Goal: Information Seeking & Learning: Learn about a topic

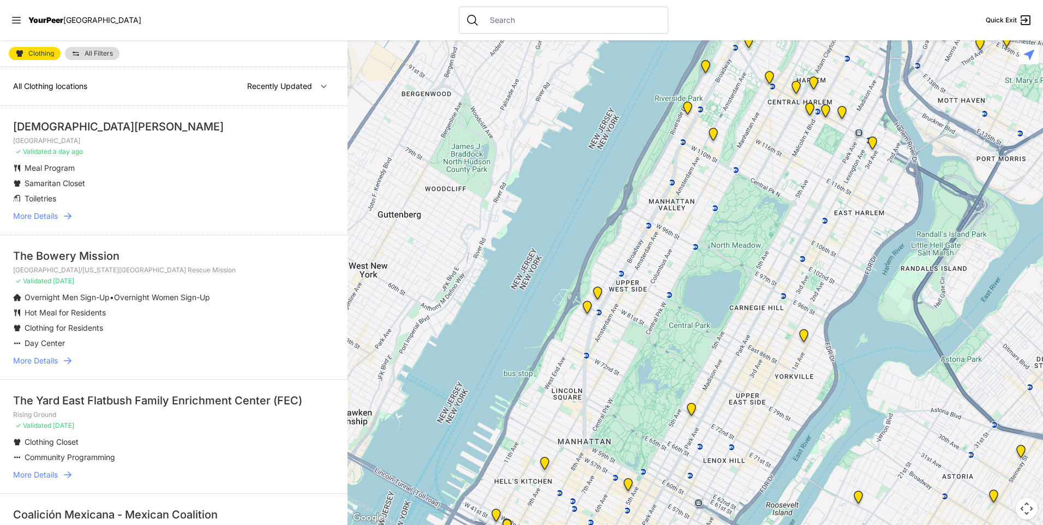
click at [49, 216] on span "More Details" at bounding box center [35, 215] width 45 height 11
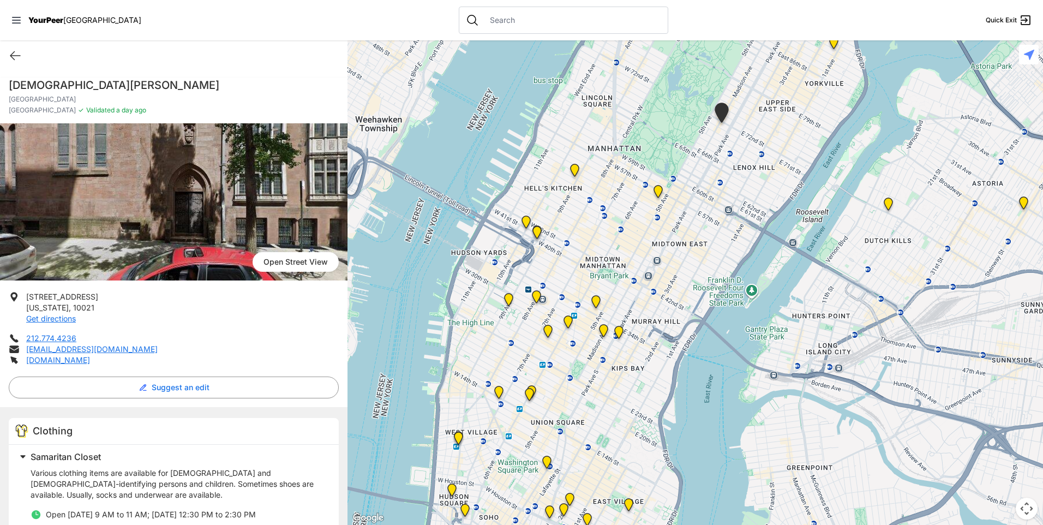
drag, startPoint x: 547, startPoint y: 480, endPoint x: 576, endPoint y: 323, distance: 159.1
click at [580, 328] on div at bounding box center [694, 282] width 695 height 484
click at [546, 326] on img "New Location, Headquarters" at bounding box center [548, 331] width 14 height 17
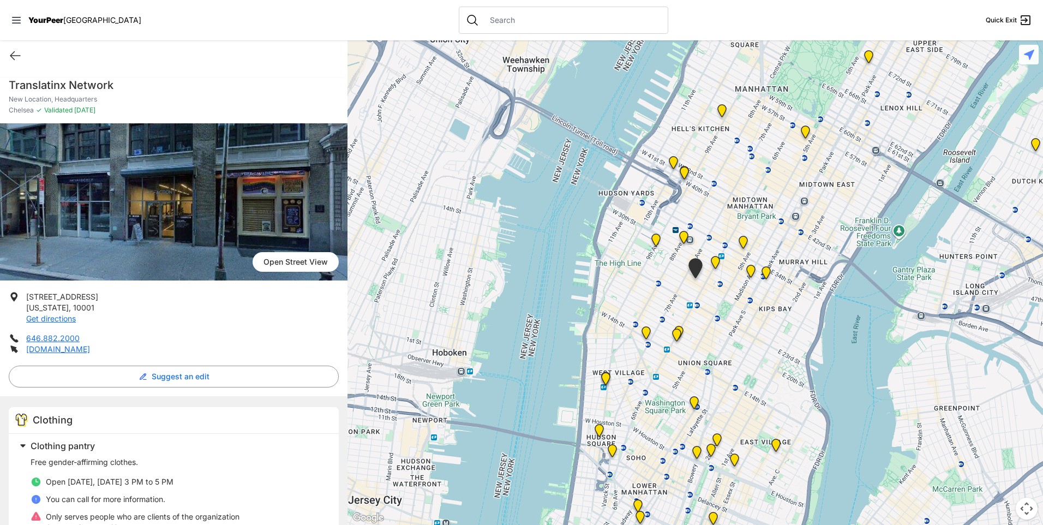
click at [676, 334] on img "Back of the Church" at bounding box center [677, 336] width 14 height 17
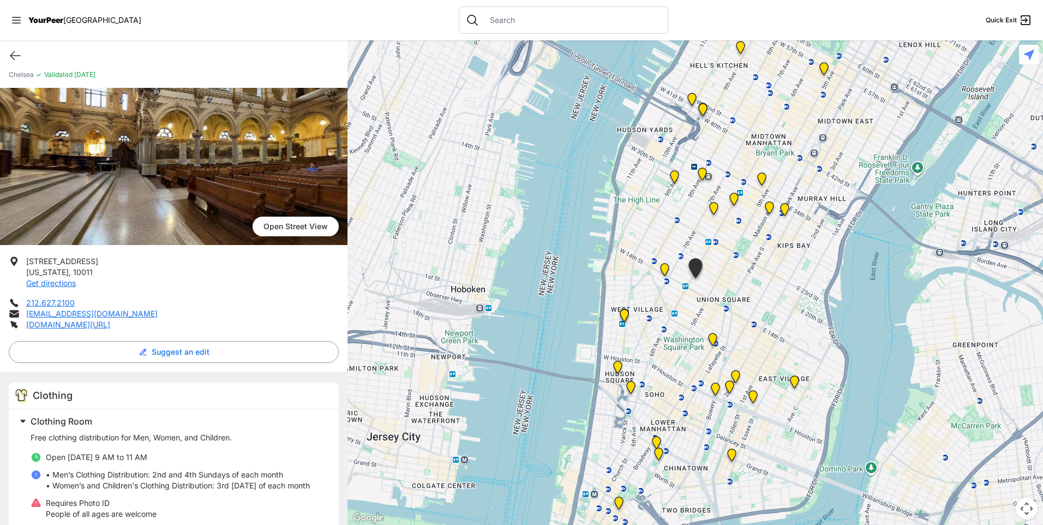
scroll to position [55, 0]
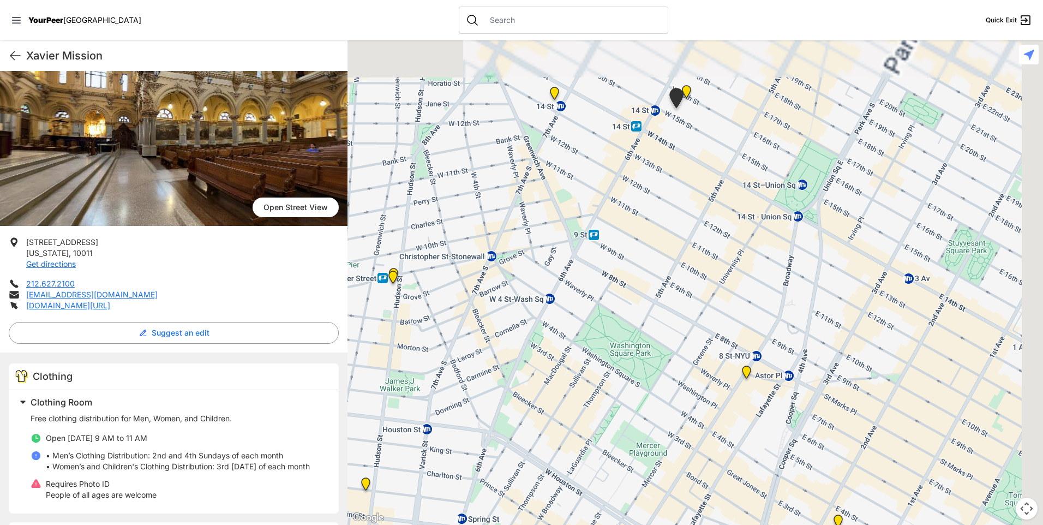
drag, startPoint x: 689, startPoint y: 262, endPoint x: 595, endPoint y: 523, distance: 277.7
click at [589, 524] on html "View map Close panel YourPeer [GEOGRAPHIC_DATA] Quick Exit Single Adult Familie…" at bounding box center [521, 262] width 1043 height 525
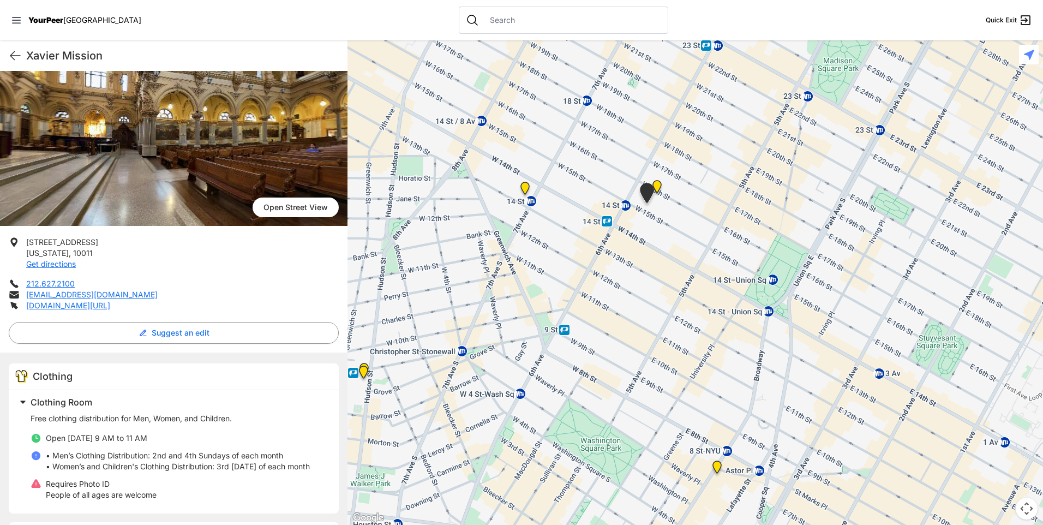
click at [659, 183] on img "Church of St. Francis Xavier - Front Entrance" at bounding box center [657, 188] width 14 height 17
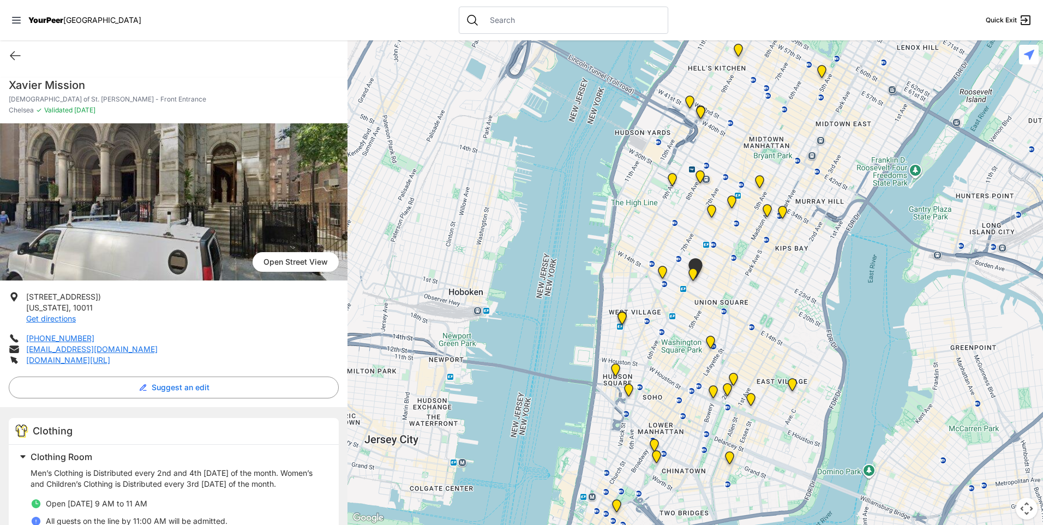
click at [665, 273] on img "Church of the Village" at bounding box center [662, 274] width 14 height 17
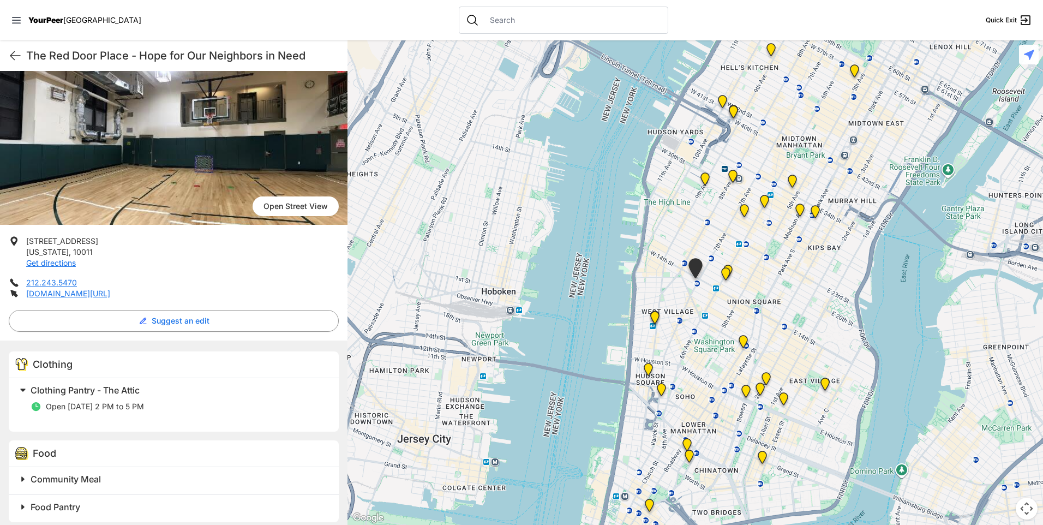
scroll to position [126, 0]
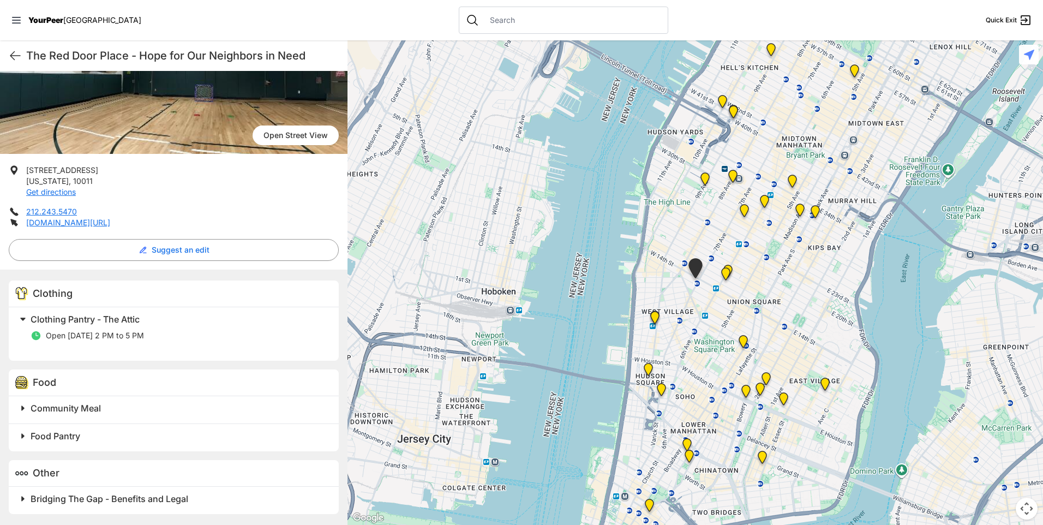
click at [653, 318] on img "Greenwich Village" at bounding box center [655, 319] width 14 height 17
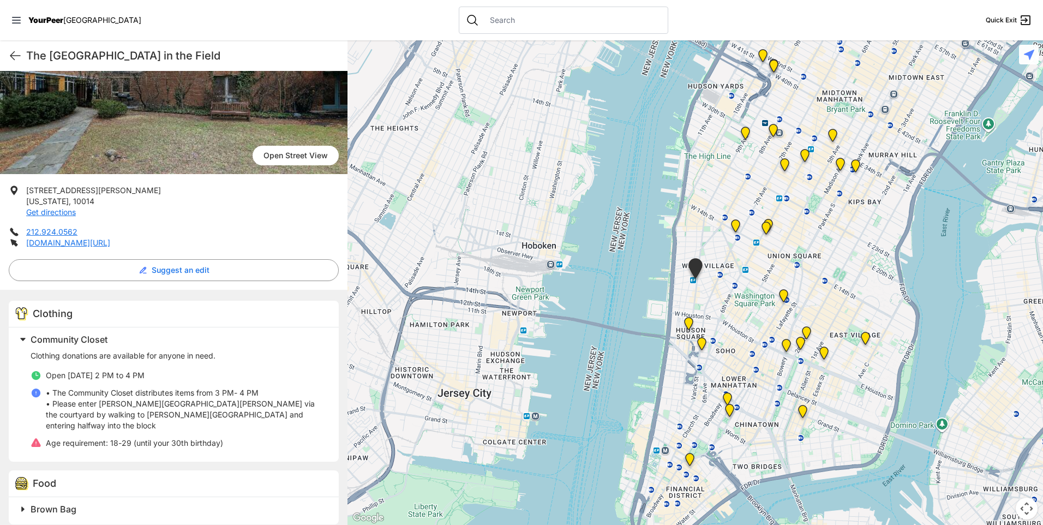
scroll to position [109, 0]
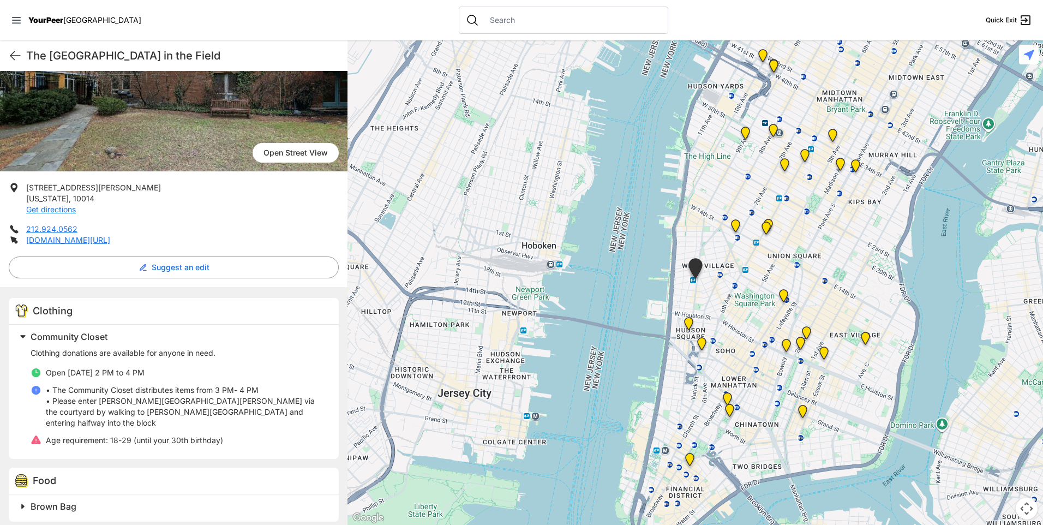
click at [785, 296] on img "Harvey Milk High School" at bounding box center [783, 297] width 14 height 17
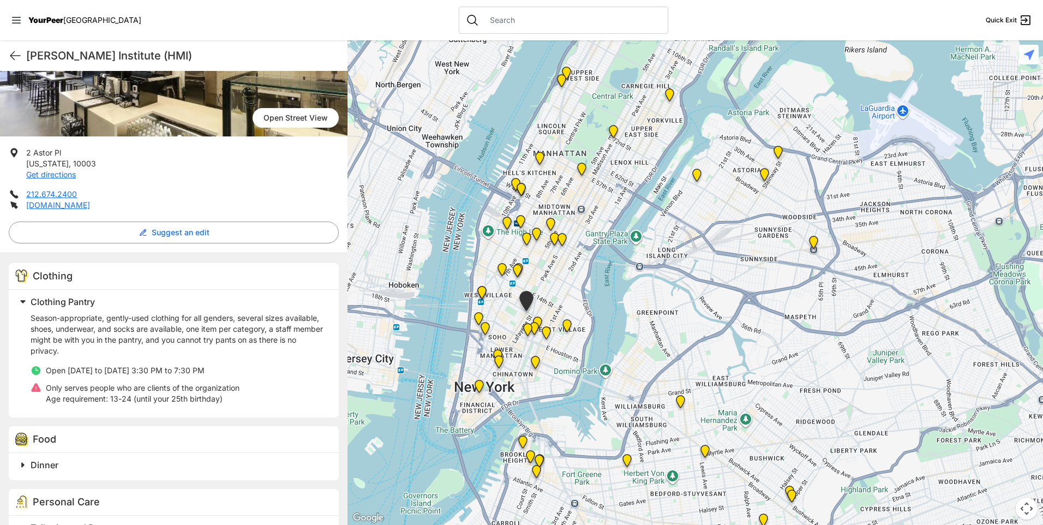
scroll to position [164, 0]
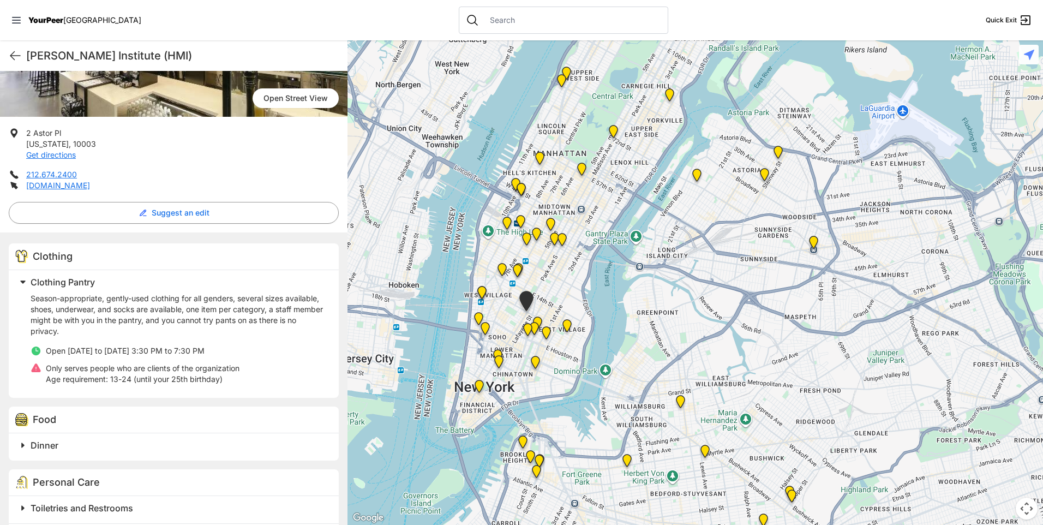
click at [88, 311] on p "Season-appropriate, gently-used clothing for all genders, several sizes availab…" at bounding box center [178, 315] width 295 height 44
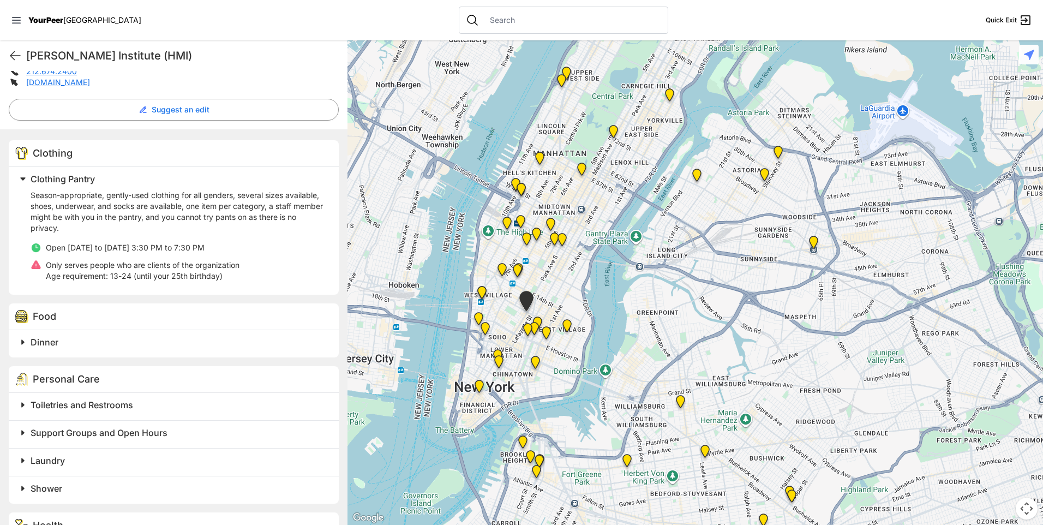
scroll to position [218, 0]
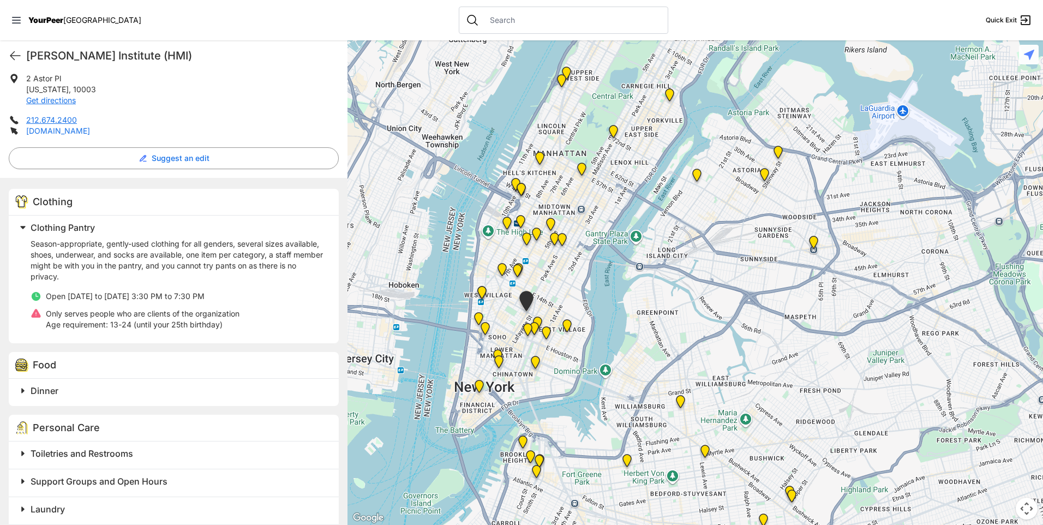
click at [39, 134] on link "[DOMAIN_NAME]" at bounding box center [58, 130] width 64 height 9
click at [10, 56] on icon at bounding box center [15, 55] width 13 height 13
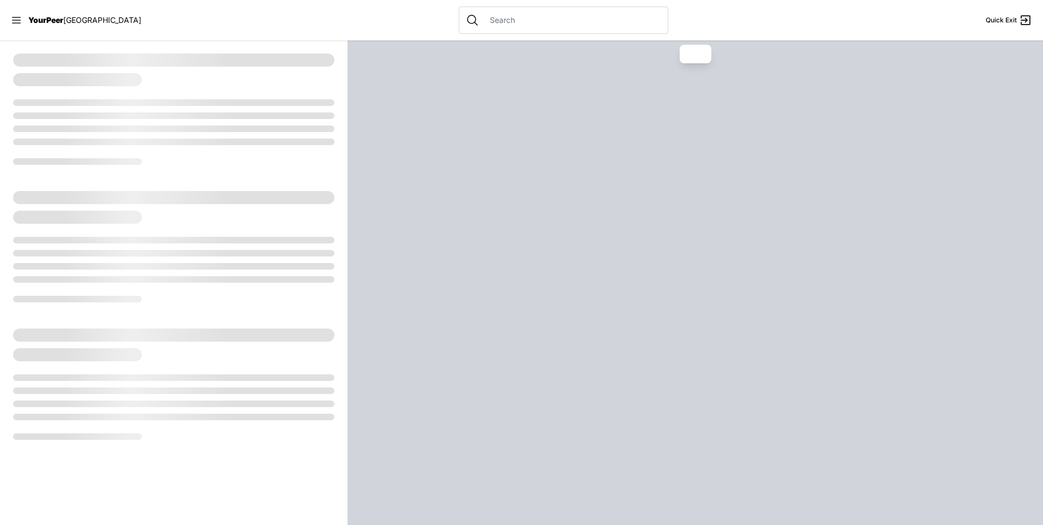
select select "recentlyUpdated"
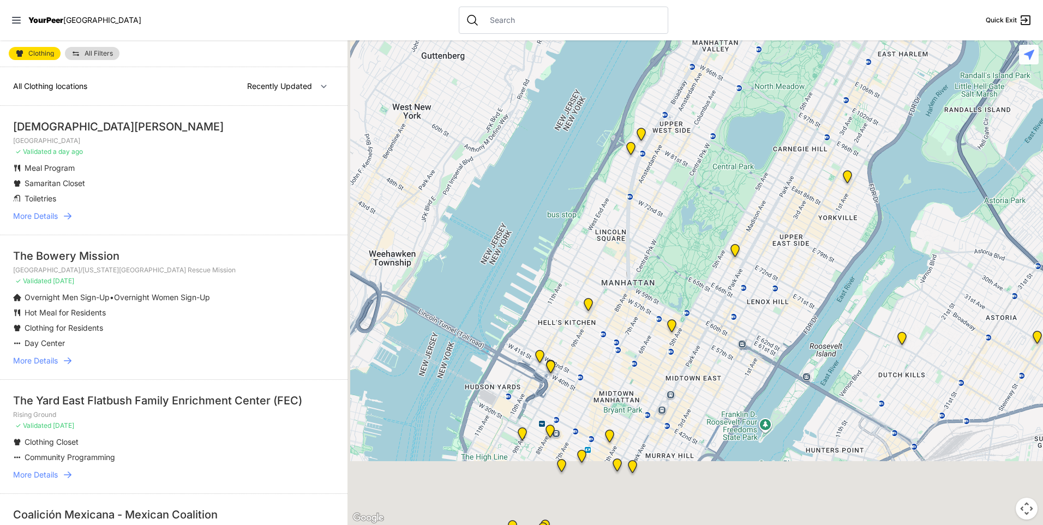
drag, startPoint x: 646, startPoint y: 387, endPoint x: 684, endPoint y: 221, distance: 170.5
click at [687, 220] on div at bounding box center [694, 282] width 695 height 484
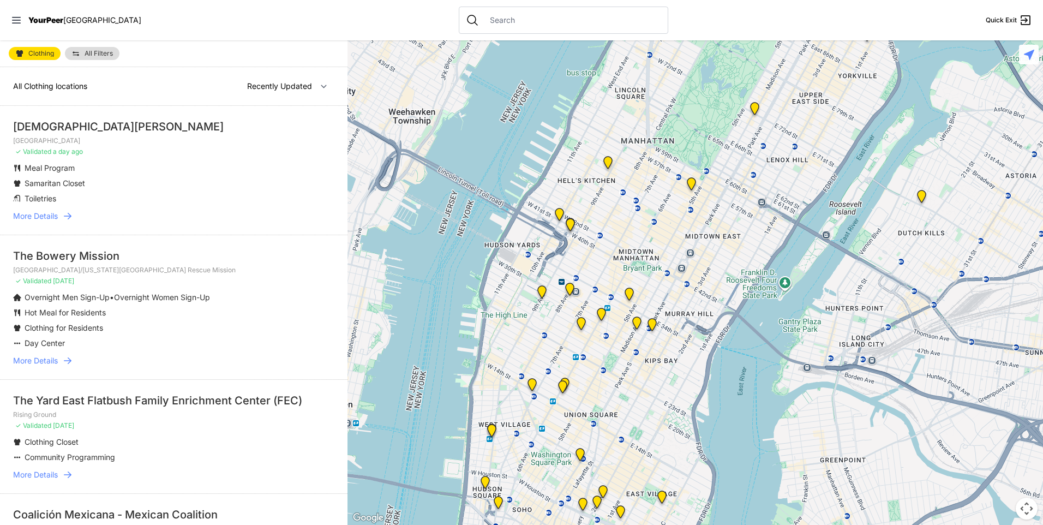
drag, startPoint x: 644, startPoint y: 383, endPoint x: 661, endPoint y: 294, distance: 90.6
click at [661, 294] on div at bounding box center [694, 282] width 695 height 484
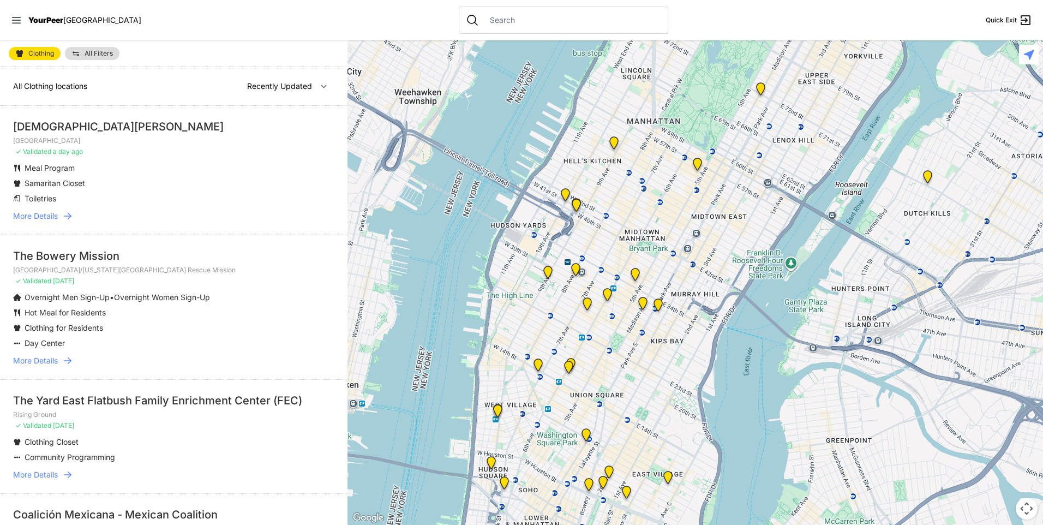
drag, startPoint x: 587, startPoint y: 365, endPoint x: 593, endPoint y: 311, distance: 54.3
click at [591, 349] on div at bounding box center [694, 282] width 695 height 484
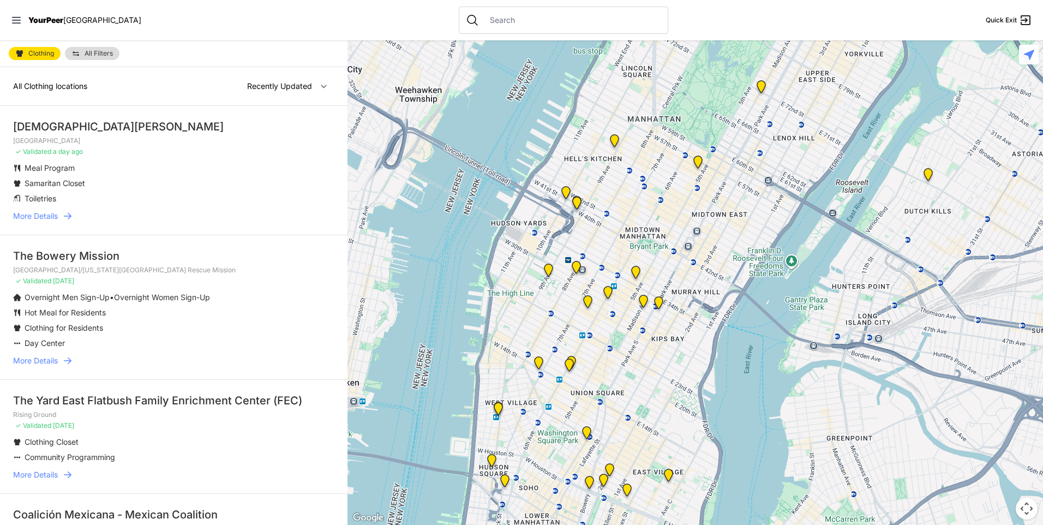
click at [588, 300] on img "New Location, Headquarters" at bounding box center [588, 303] width 14 height 17
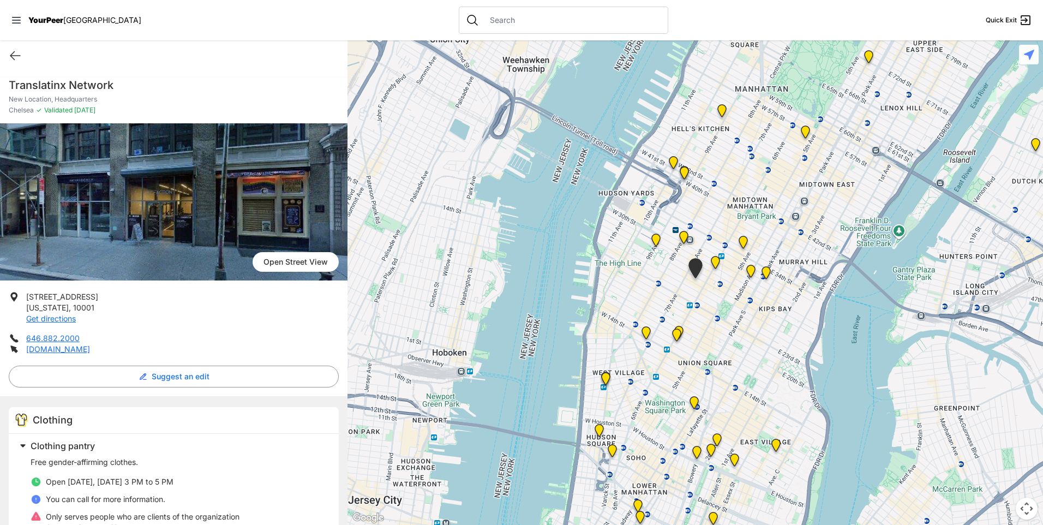
drag, startPoint x: 758, startPoint y: 358, endPoint x: 736, endPoint y: 368, distance: 24.6
click at [736, 368] on div at bounding box center [694, 282] width 695 height 484
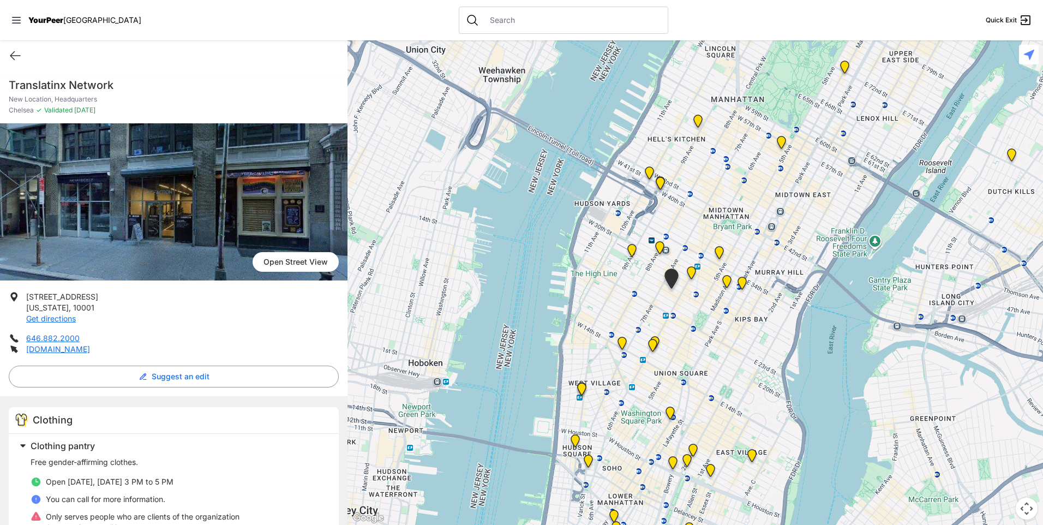
click at [693, 266] on div at bounding box center [694, 282] width 695 height 484
click at [689, 273] on img "Headquarters" at bounding box center [691, 274] width 14 height 17
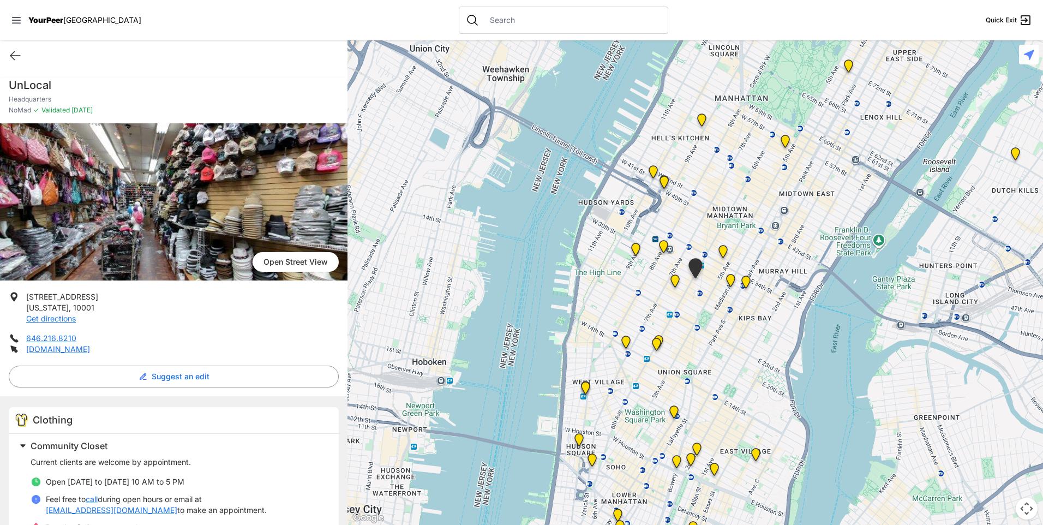
click at [734, 282] on img "Greater New York City" at bounding box center [731, 282] width 14 height 17
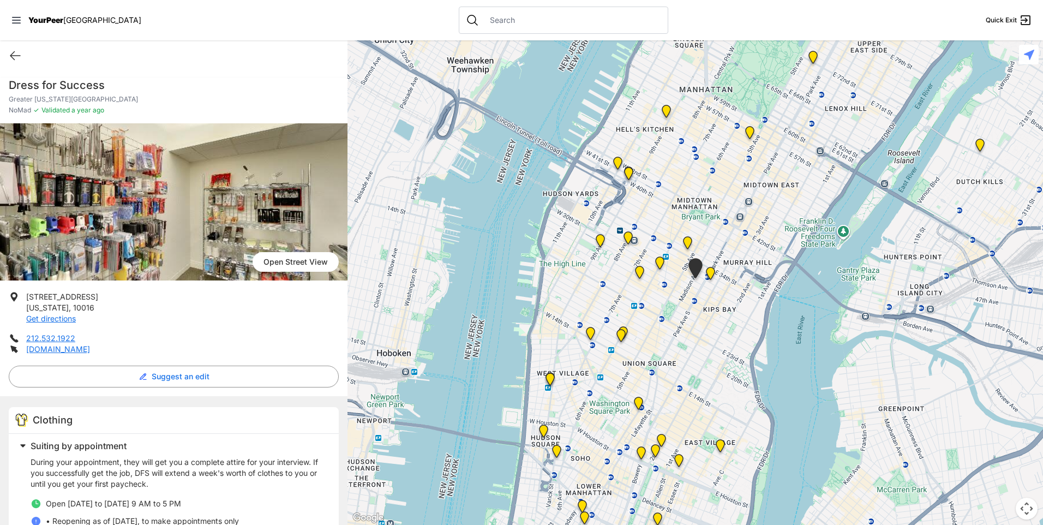
click at [712, 273] on img "Mainchance Adult Drop-in Center" at bounding box center [710, 275] width 14 height 17
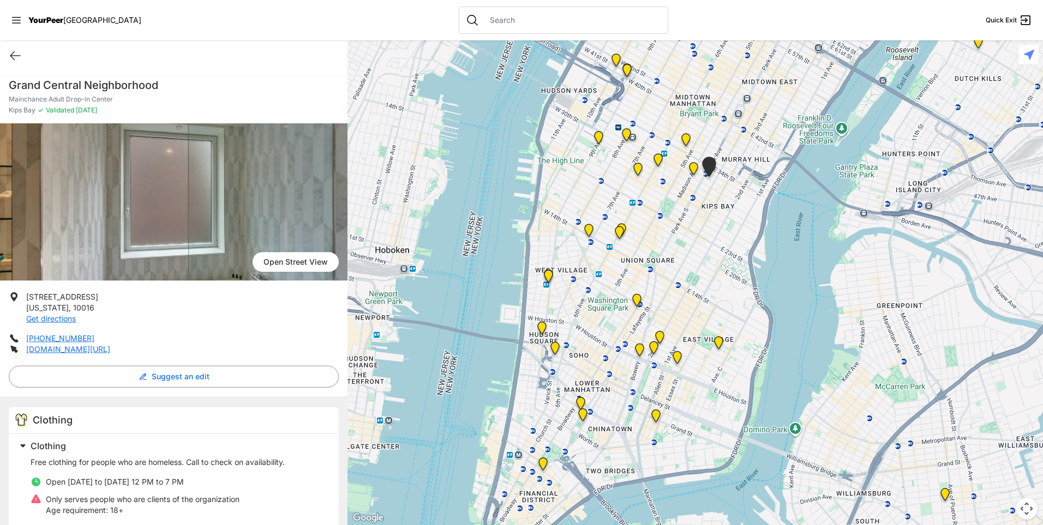
drag, startPoint x: 608, startPoint y: 410, endPoint x: 622, endPoint y: 297, distance: 113.7
click at [622, 298] on div at bounding box center [694, 282] width 695 height 484
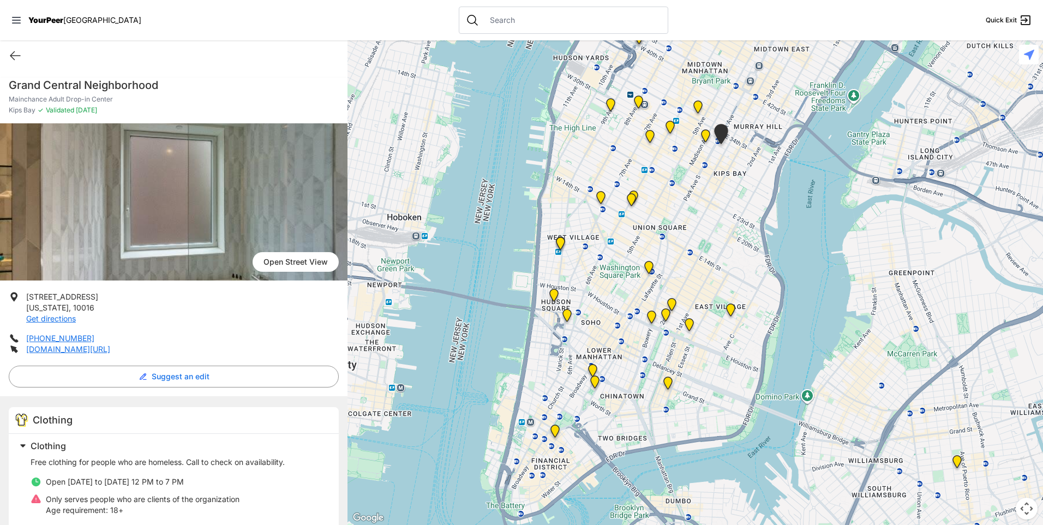
click at [647, 269] on img "Harvey Milk High School" at bounding box center [649, 269] width 14 height 17
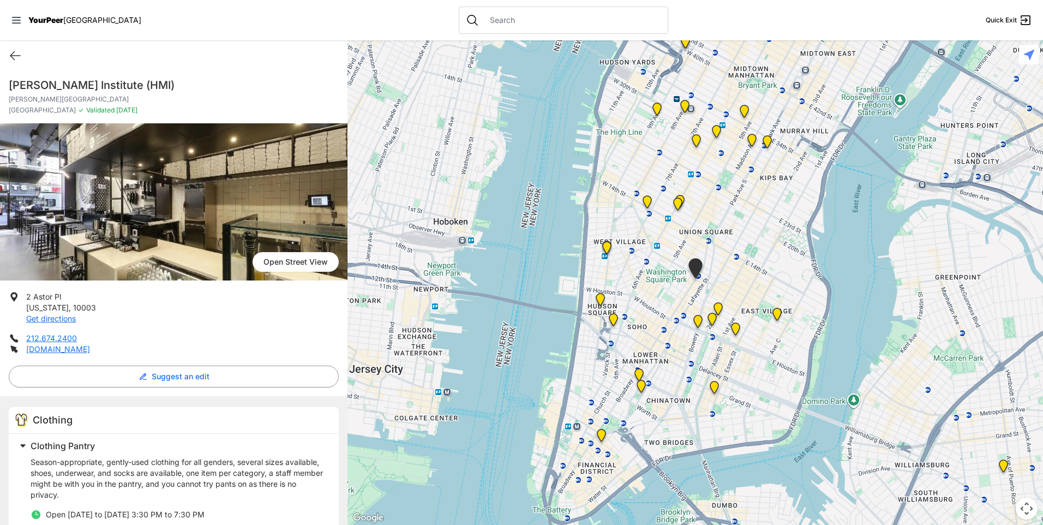
click at [716, 310] on img "Maryhouse" at bounding box center [718, 310] width 14 height 17
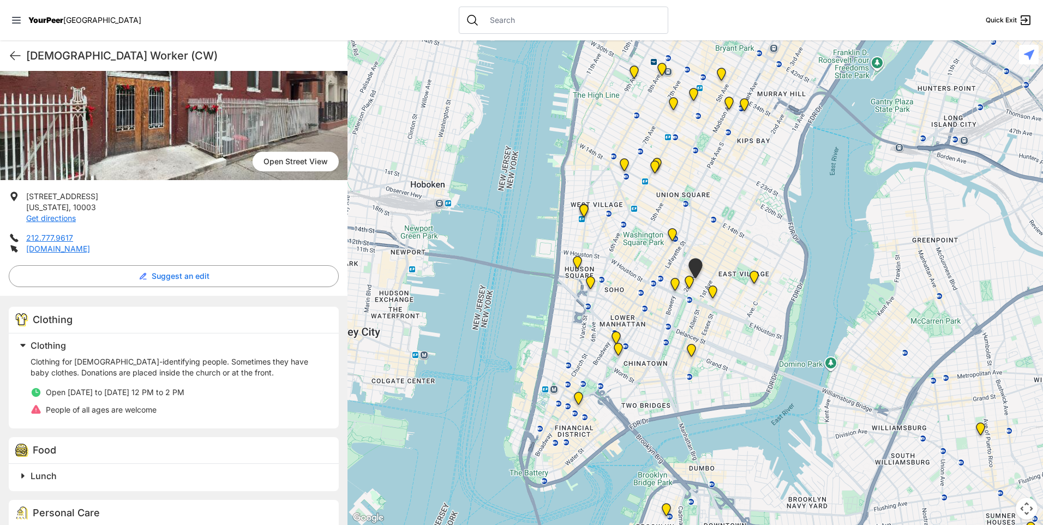
scroll to position [140, 0]
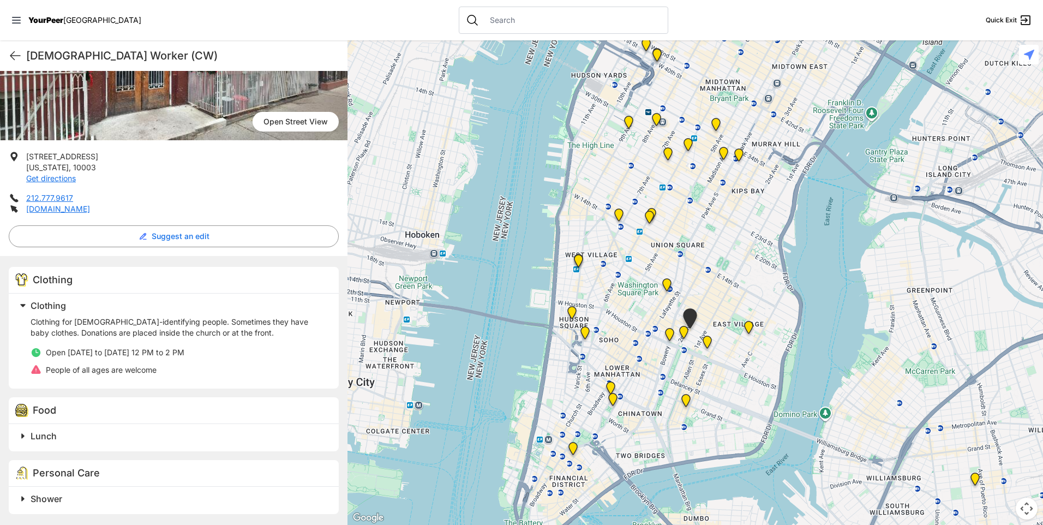
drag, startPoint x: 654, startPoint y: 311, endPoint x: 676, endPoint y: 236, distance: 78.3
click at [643, 383] on div at bounding box center [694, 282] width 695 height 484
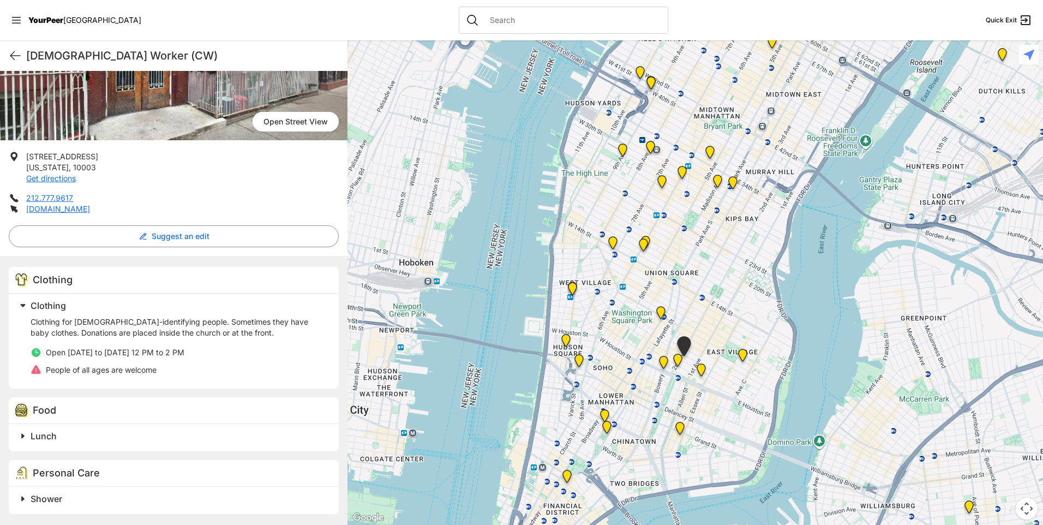
click at [665, 182] on img "New Location, Headquarters" at bounding box center [662, 183] width 14 height 17
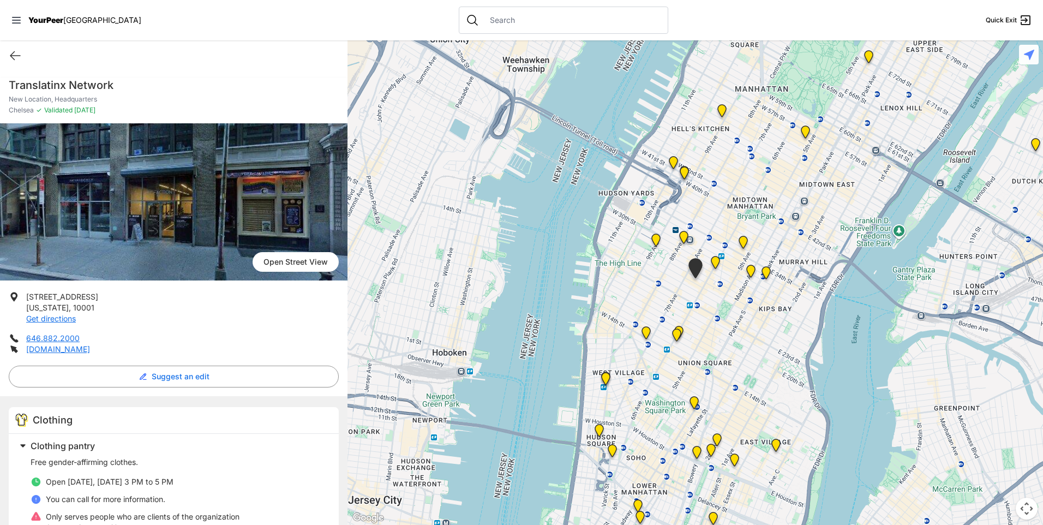
click at [681, 234] on img "Antonio Olivieri Drop-in Center" at bounding box center [684, 239] width 14 height 17
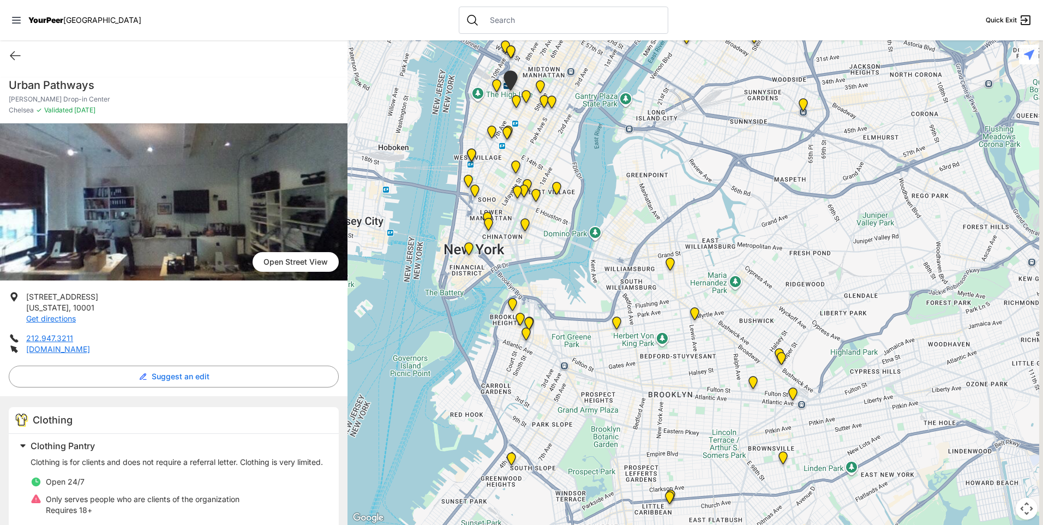
drag, startPoint x: 712, startPoint y: 322, endPoint x: 513, endPoint y: 141, distance: 269.0
click at [513, 135] on div at bounding box center [694, 282] width 695 height 484
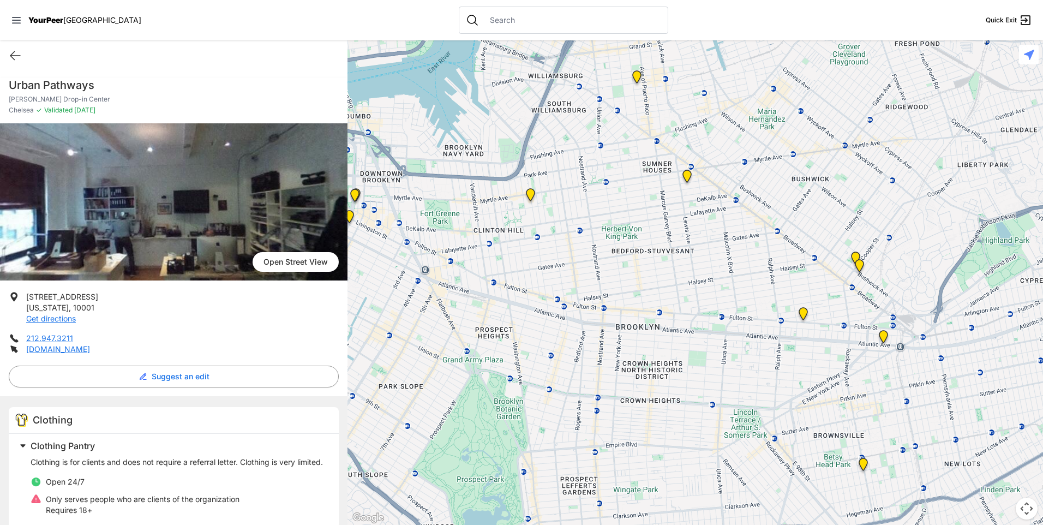
drag, startPoint x: 636, startPoint y: 359, endPoint x: 655, endPoint y: 153, distance: 207.0
click at [657, 149] on div at bounding box center [694, 282] width 695 height 484
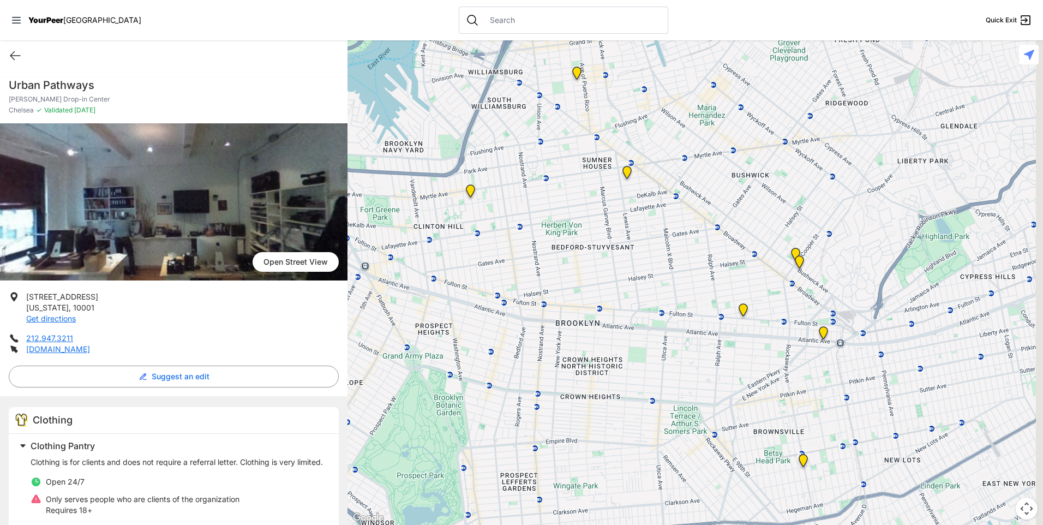
drag, startPoint x: 833, startPoint y: 311, endPoint x: 756, endPoint y: 307, distance: 77.0
click at [756, 307] on div at bounding box center [694, 282] width 695 height 484
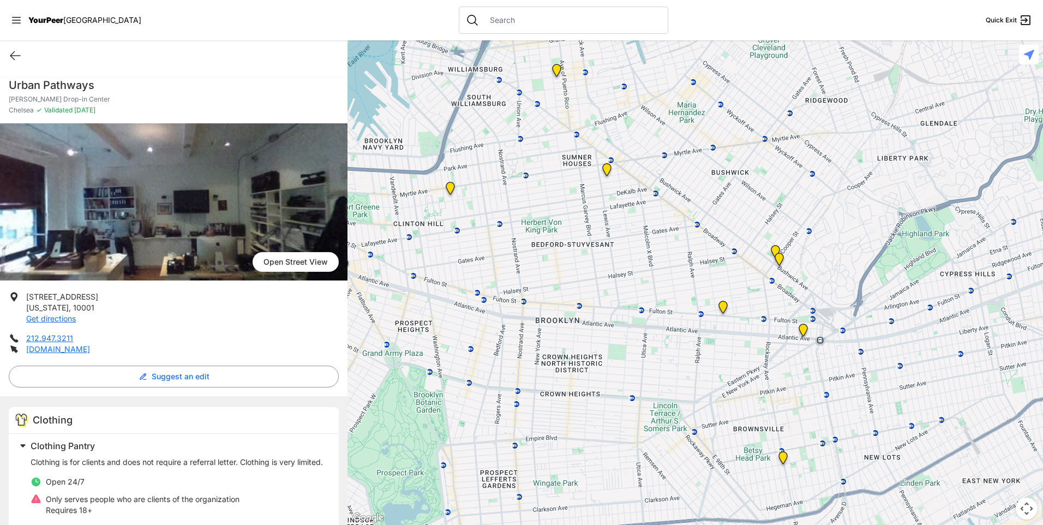
click at [721, 306] on img "SuperPantry" at bounding box center [723, 308] width 14 height 17
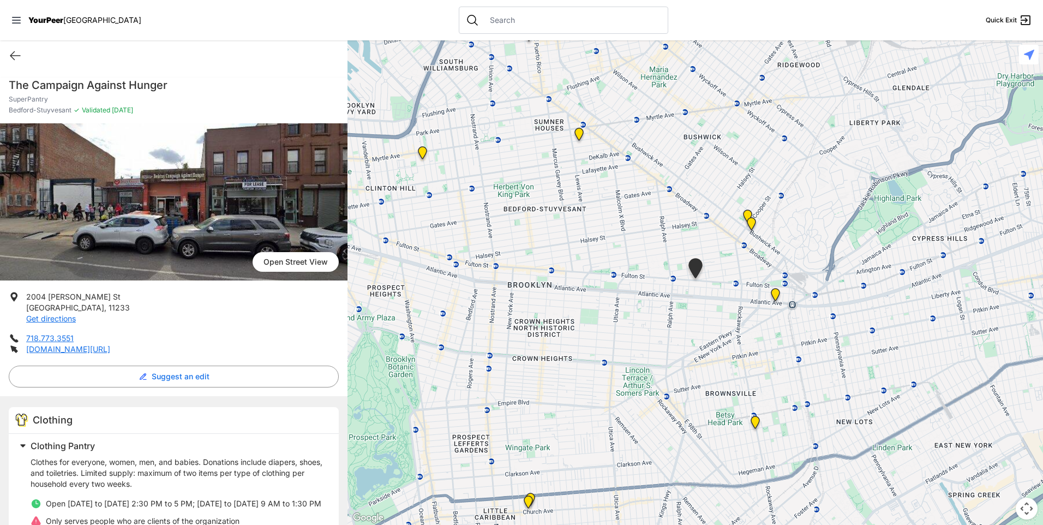
click at [528, 15] on input "text" at bounding box center [572, 20] width 178 height 11
type input "c"
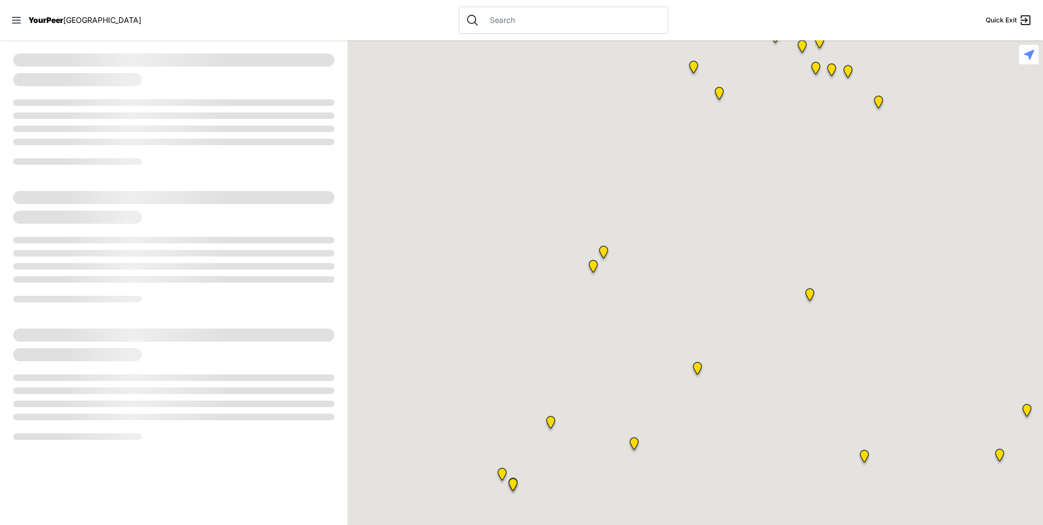
select select "recentlyUpdated"
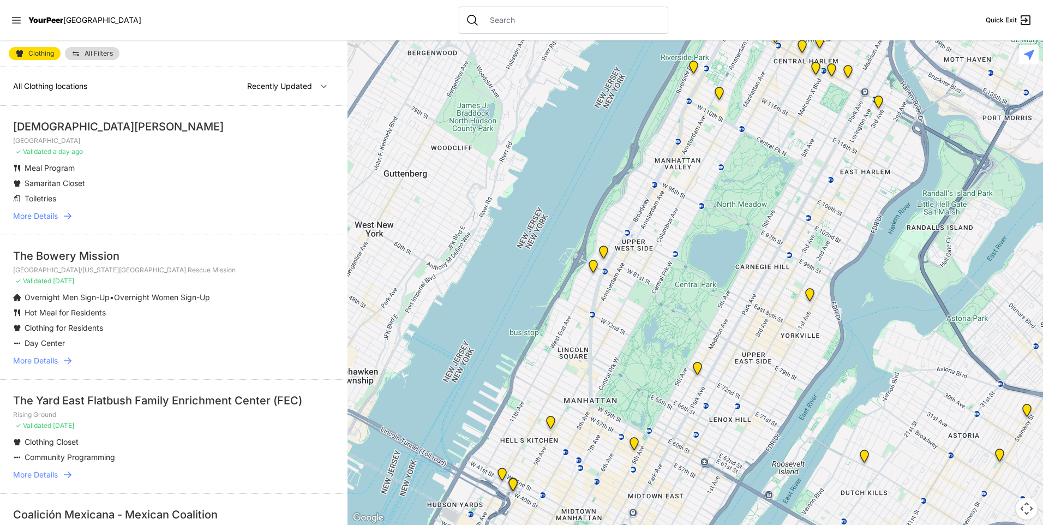
click at [534, 10] on div at bounding box center [563, 20] width 209 height 27
click at [526, 29] on div at bounding box center [563, 20] width 209 height 27
click at [483, 18] on input "text" at bounding box center [572, 20] width 178 height 11
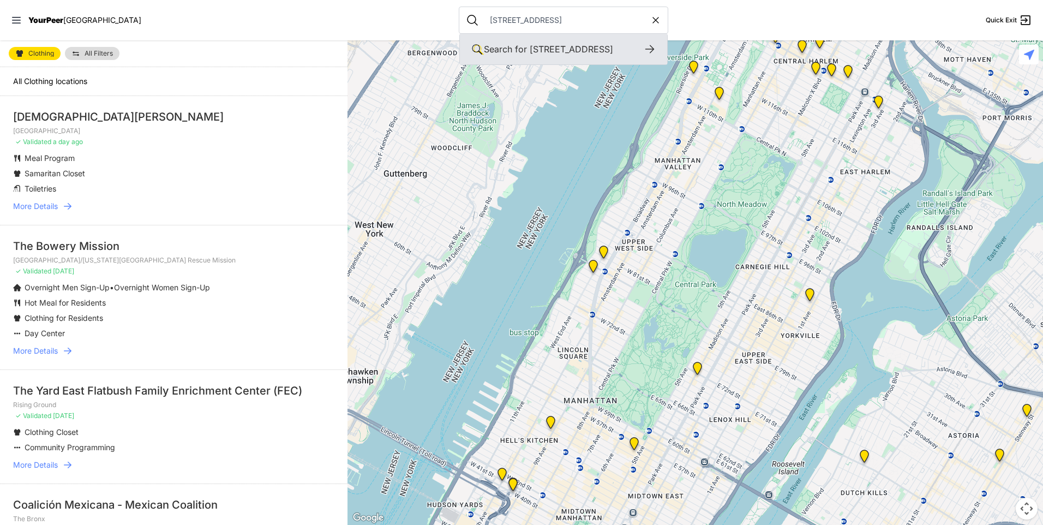
click at [529, 50] on span "[STREET_ADDRESS]" at bounding box center [570, 49] width 83 height 11
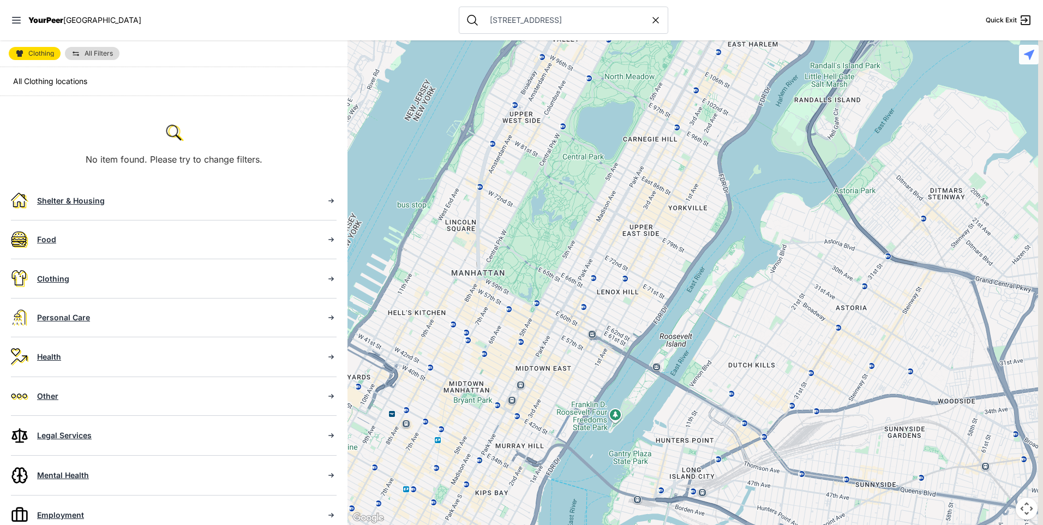
drag, startPoint x: 708, startPoint y: 463, endPoint x: 530, endPoint y: 257, distance: 272.2
click at [532, 260] on div at bounding box center [694, 282] width 695 height 484
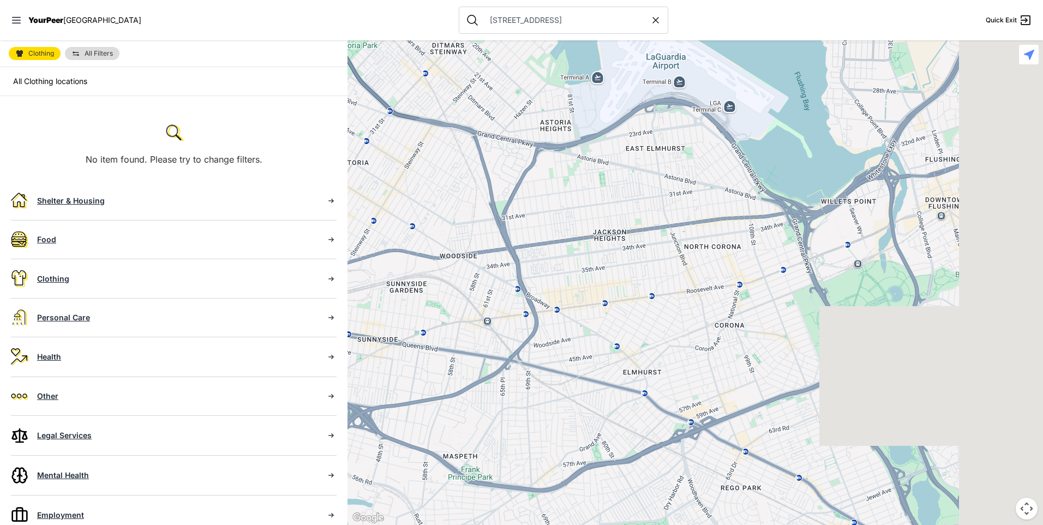
drag, startPoint x: 796, startPoint y: 322, endPoint x: 406, endPoint y: 304, distance: 390.2
click at [406, 304] on div at bounding box center [694, 282] width 695 height 484
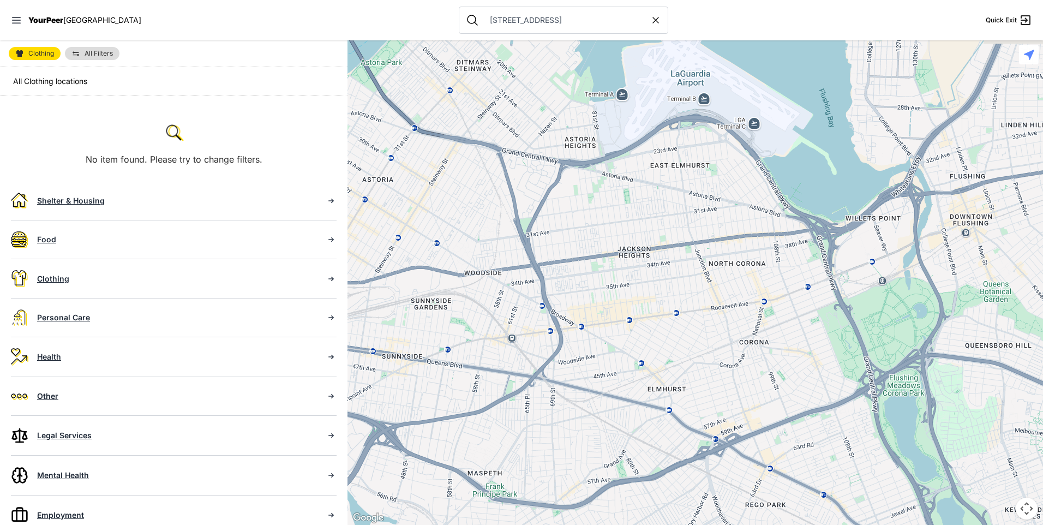
drag, startPoint x: 447, startPoint y: 326, endPoint x: 579, endPoint y: 351, distance: 134.4
click at [582, 363] on div at bounding box center [694, 282] width 695 height 484
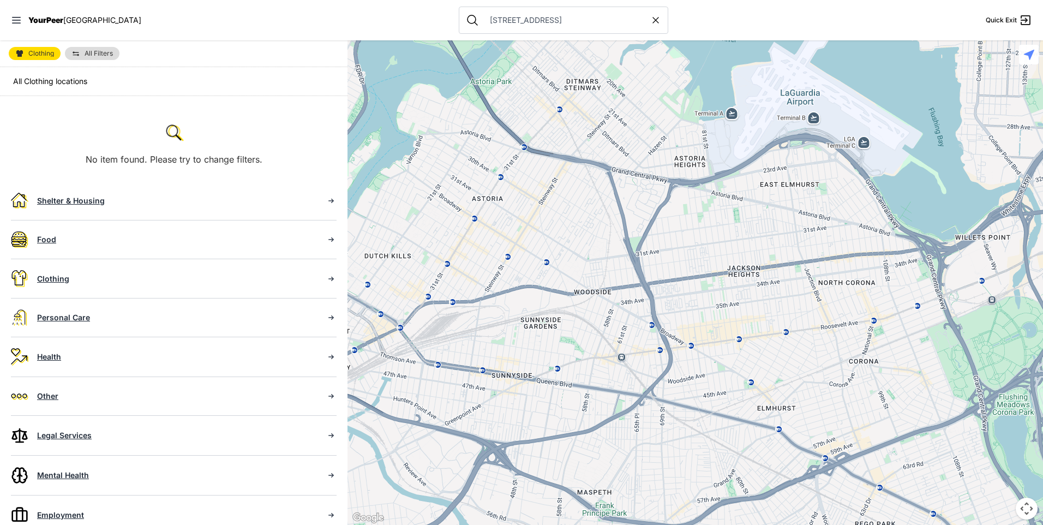
click at [650, 23] on icon at bounding box center [655, 20] width 11 height 11
type input "[STREET_ADDRESS]"
select select "recentlyUpdated"
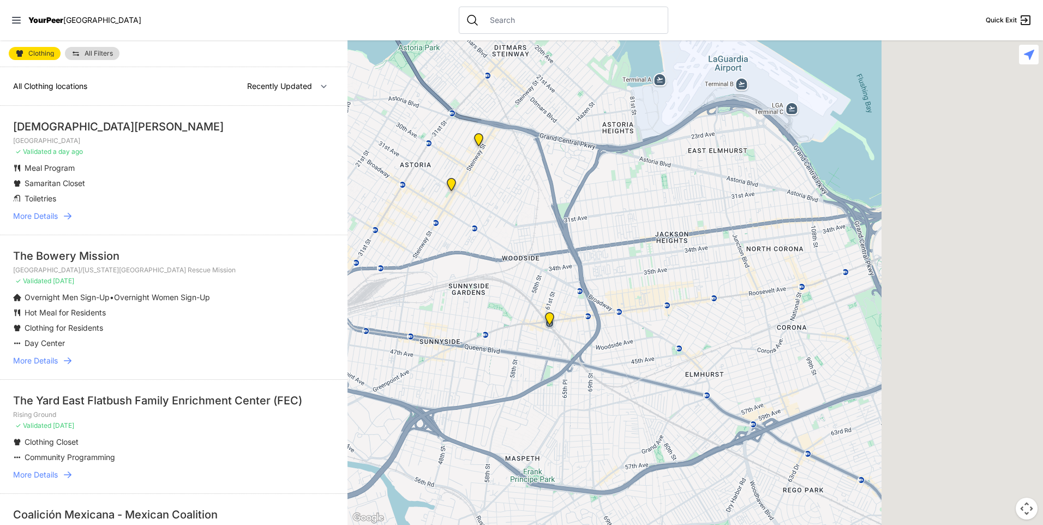
drag, startPoint x: 948, startPoint y: 411, endPoint x: 405, endPoint y: 99, distance: 627.0
click at [405, 99] on div at bounding box center [694, 282] width 695 height 484
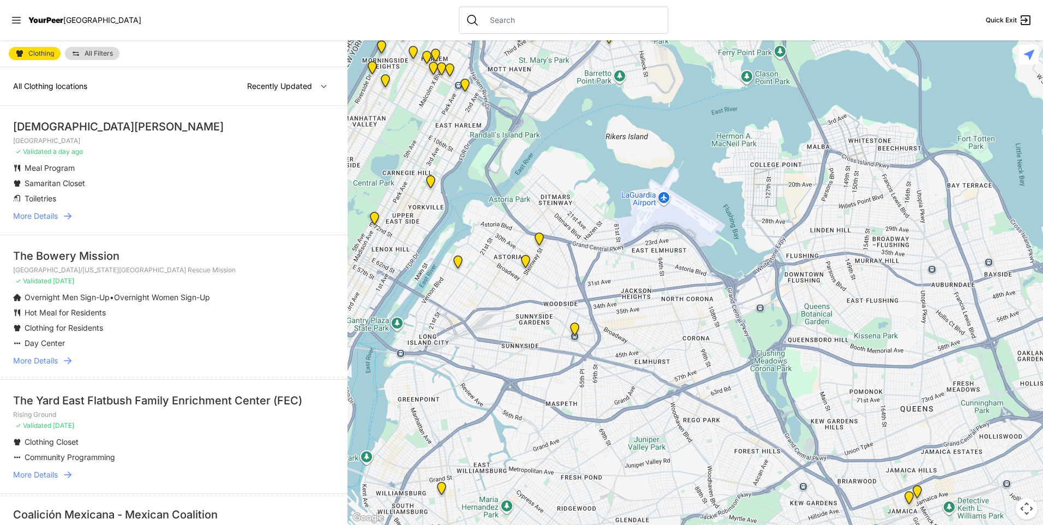
click at [576, 329] on img "Woodside Youth Drop-in Center" at bounding box center [575, 330] width 14 height 17
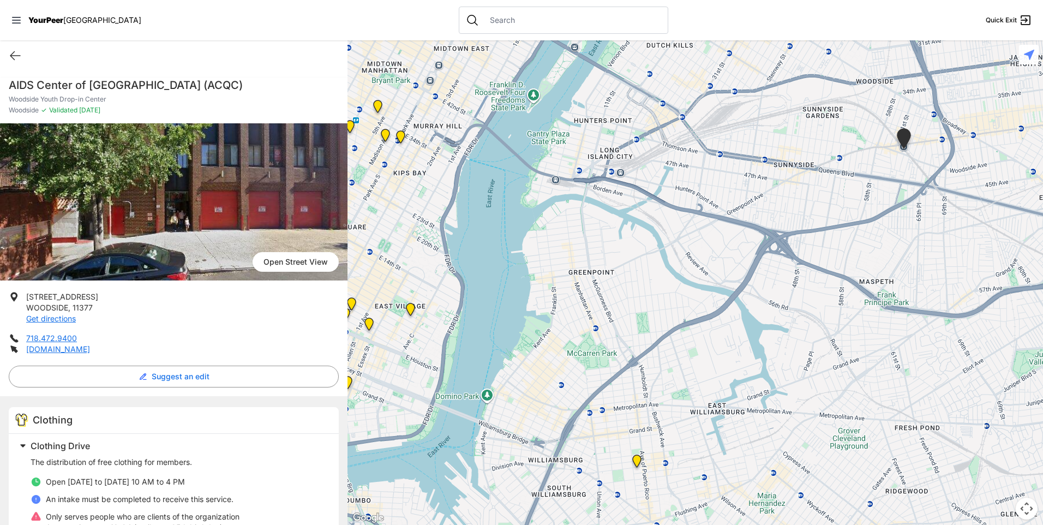
drag, startPoint x: 527, startPoint y: 353, endPoint x: 743, endPoint y: 220, distance: 254.1
click at [743, 220] on div at bounding box center [694, 282] width 695 height 484
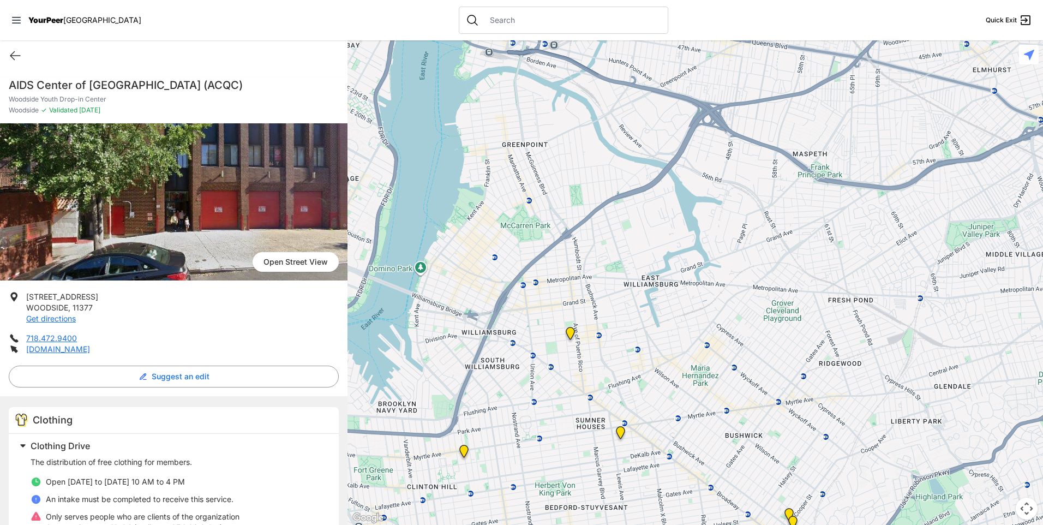
drag, startPoint x: 773, startPoint y: 436, endPoint x: 699, endPoint y: 298, distance: 156.1
click at [701, 305] on div at bounding box center [694, 282] width 695 height 484
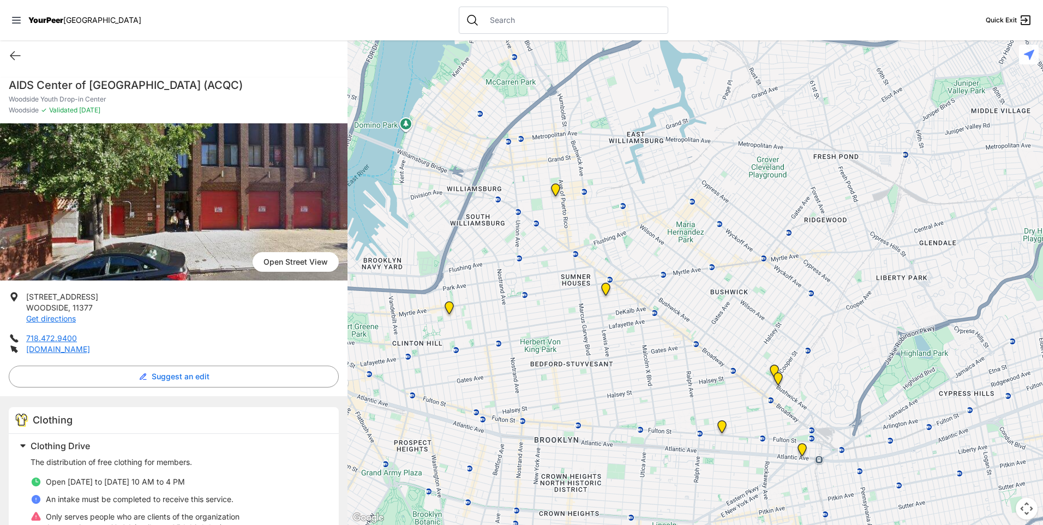
drag, startPoint x: 614, startPoint y: 407, endPoint x: 597, endPoint y: 267, distance: 141.2
click at [597, 268] on div at bounding box center [694, 282] width 695 height 484
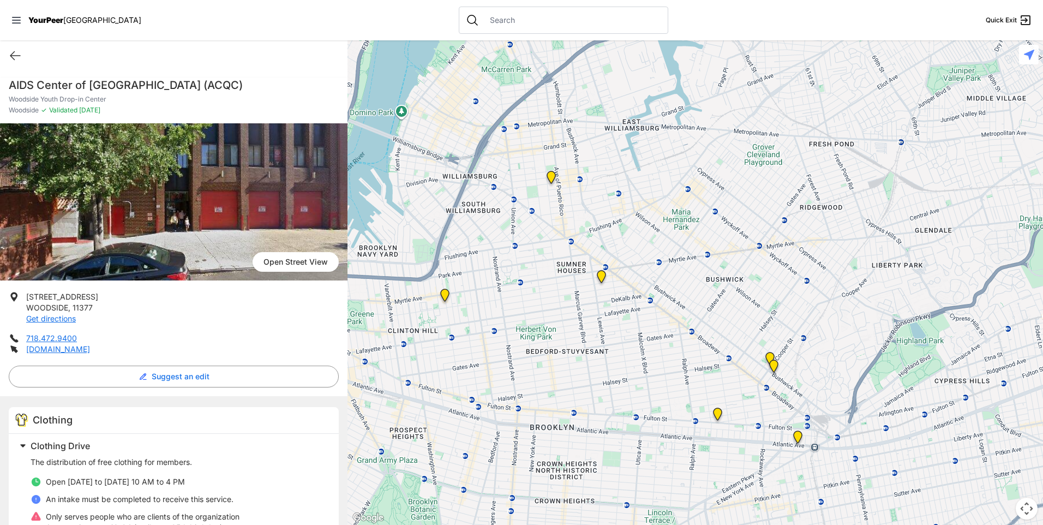
click at [601, 275] on img "Location of CCBQ, Brooklyn" at bounding box center [601, 278] width 14 height 17
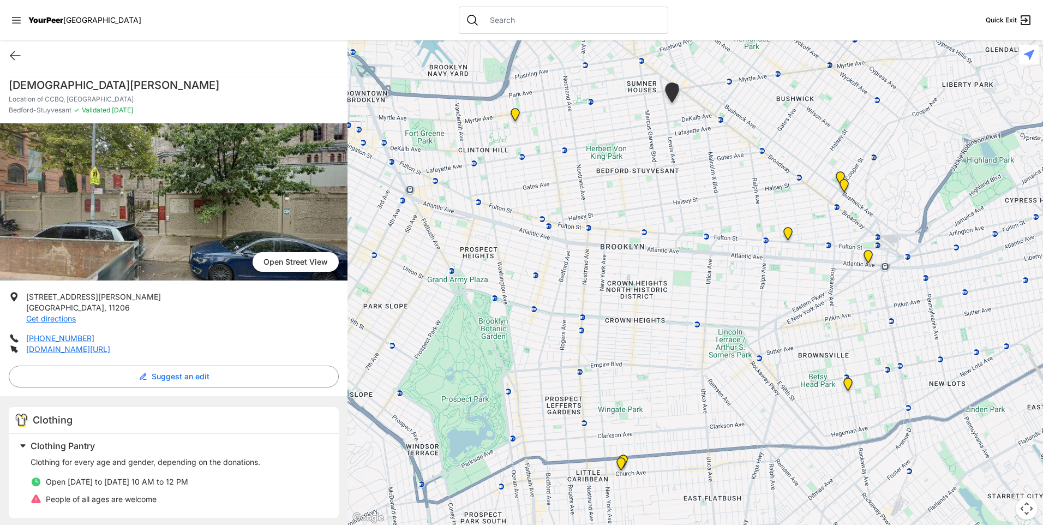
drag, startPoint x: 681, startPoint y: 357, endPoint x: 658, endPoint y: 180, distance: 178.2
click at [658, 180] on div at bounding box center [694, 282] width 695 height 484
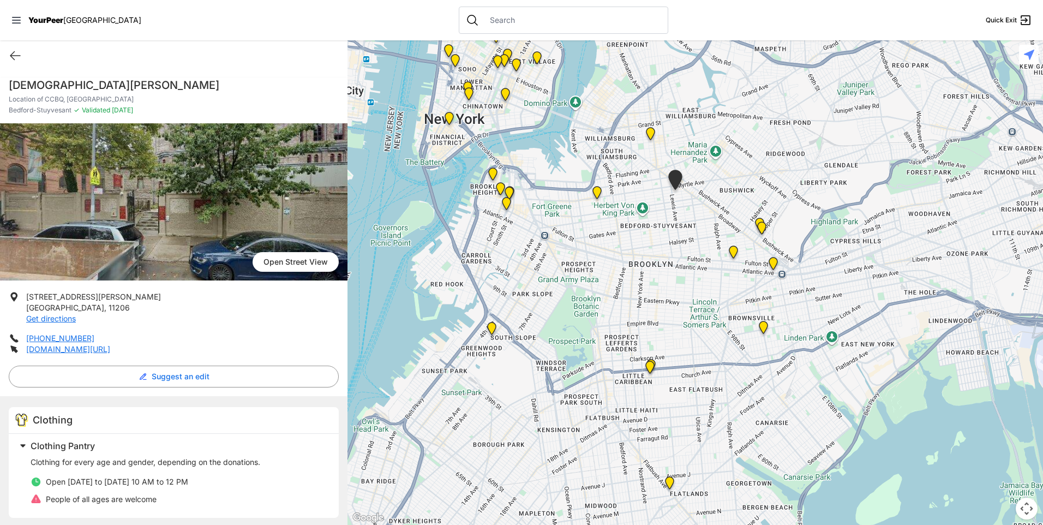
drag, startPoint x: 678, startPoint y: 301, endPoint x: 670, endPoint y: 306, distance: 9.1
click at [670, 306] on div at bounding box center [694, 282] width 695 height 484
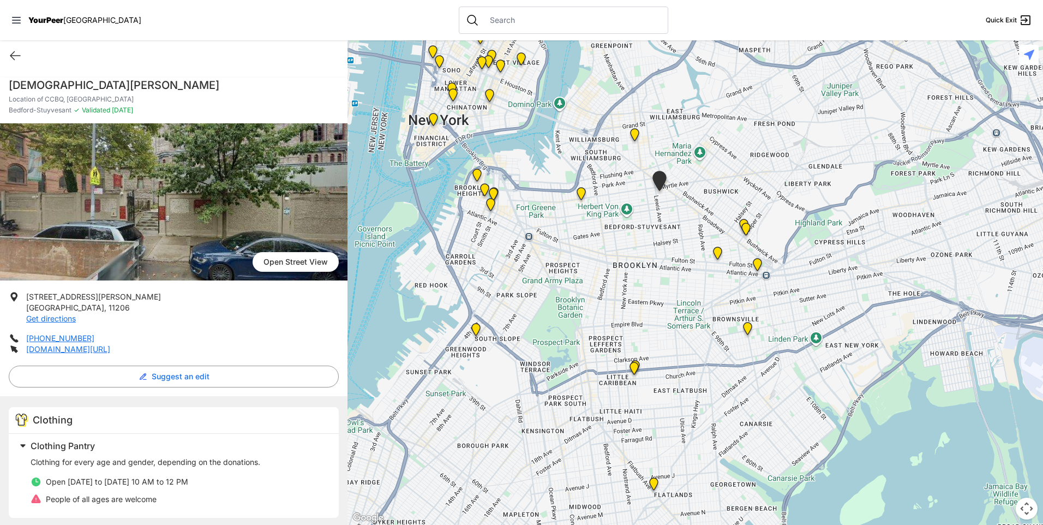
drag, startPoint x: 645, startPoint y: 423, endPoint x: 642, endPoint y: 430, distance: 7.8
click at [642, 430] on div at bounding box center [694, 282] width 695 height 484
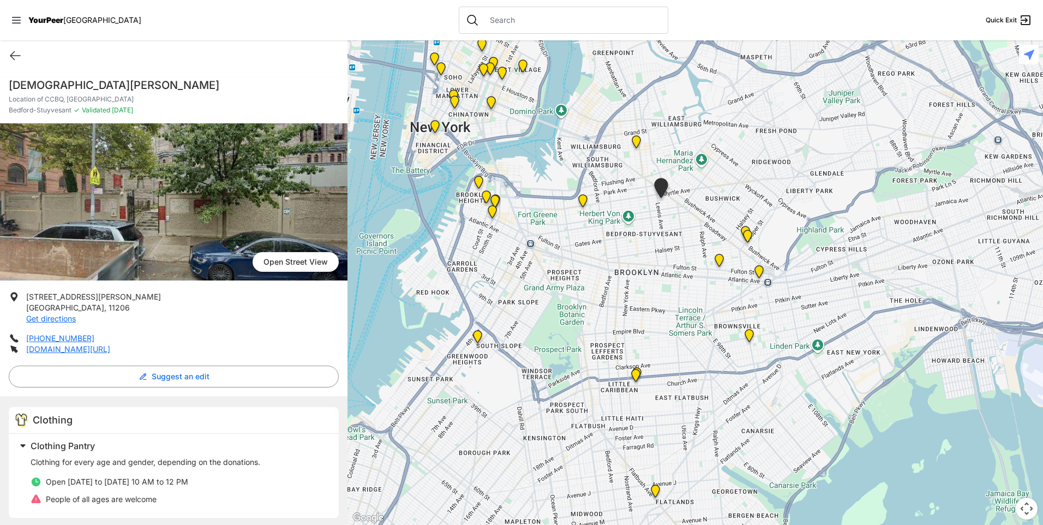
click at [635, 373] on img at bounding box center [636, 377] width 14 height 17
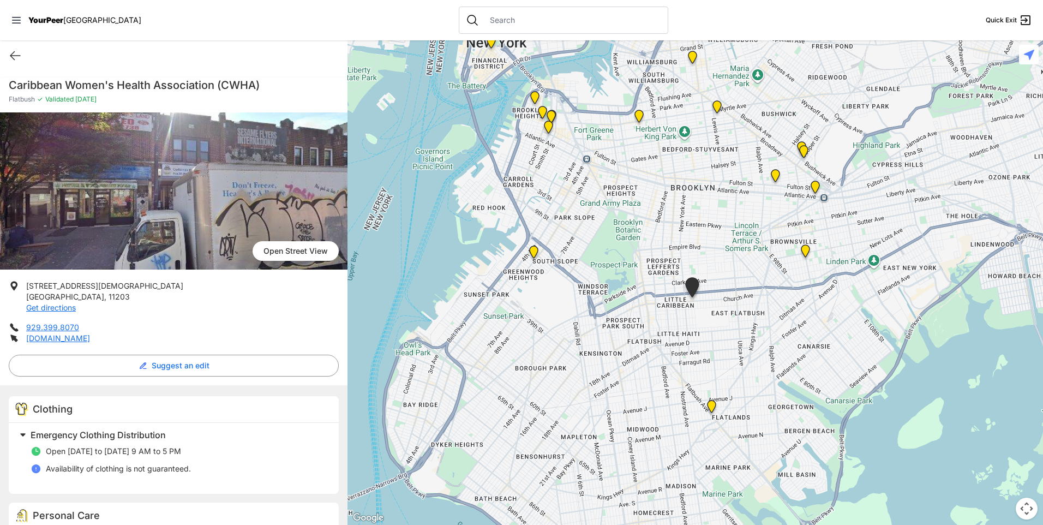
drag, startPoint x: 763, startPoint y: 326, endPoint x: 711, endPoint y: 336, distance: 52.9
click at [713, 336] on div at bounding box center [694, 282] width 695 height 484
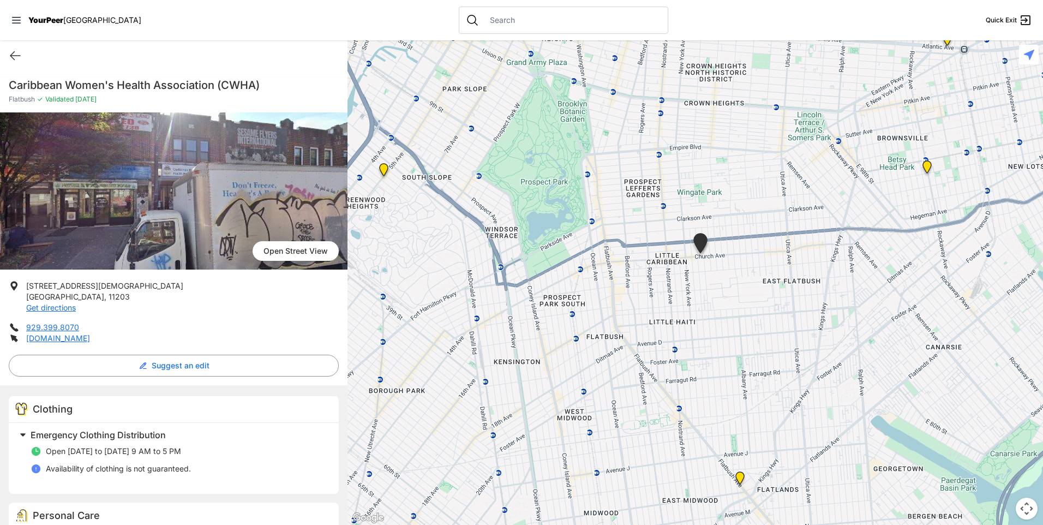
drag, startPoint x: 643, startPoint y: 337, endPoint x: 739, endPoint y: 293, distance: 105.6
click at [739, 293] on div at bounding box center [694, 282] width 695 height 484
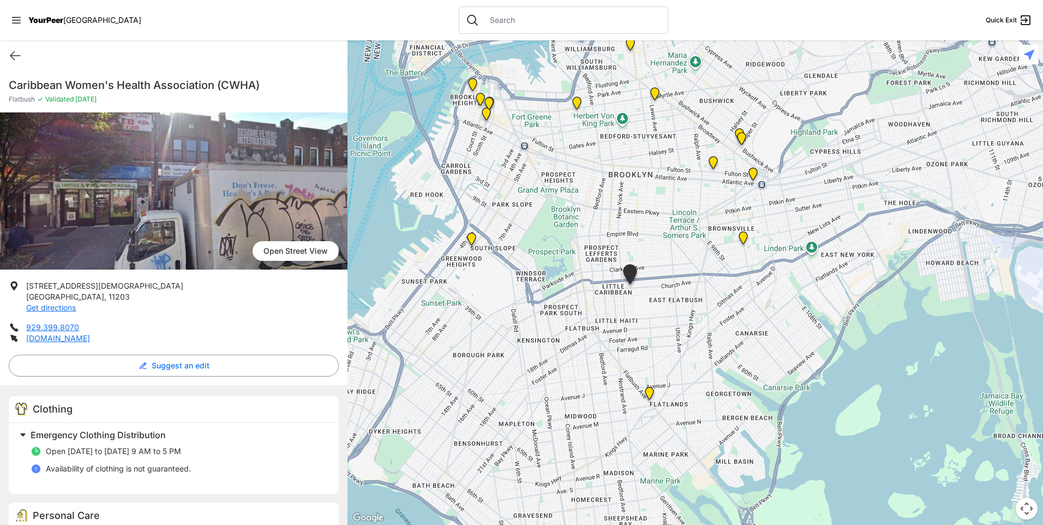
drag, startPoint x: 724, startPoint y: 259, endPoint x: 713, endPoint y: 265, distance: 12.9
click at [713, 265] on div at bounding box center [694, 282] width 695 height 484
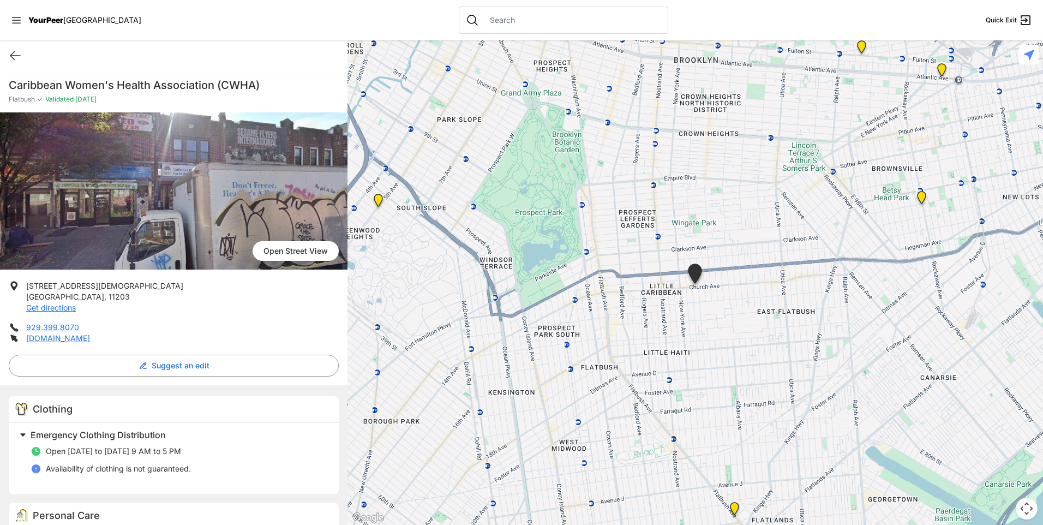
drag, startPoint x: 586, startPoint y: 294, endPoint x: 655, endPoint y: 317, distance: 72.9
click at [655, 317] on div at bounding box center [694, 282] width 695 height 484
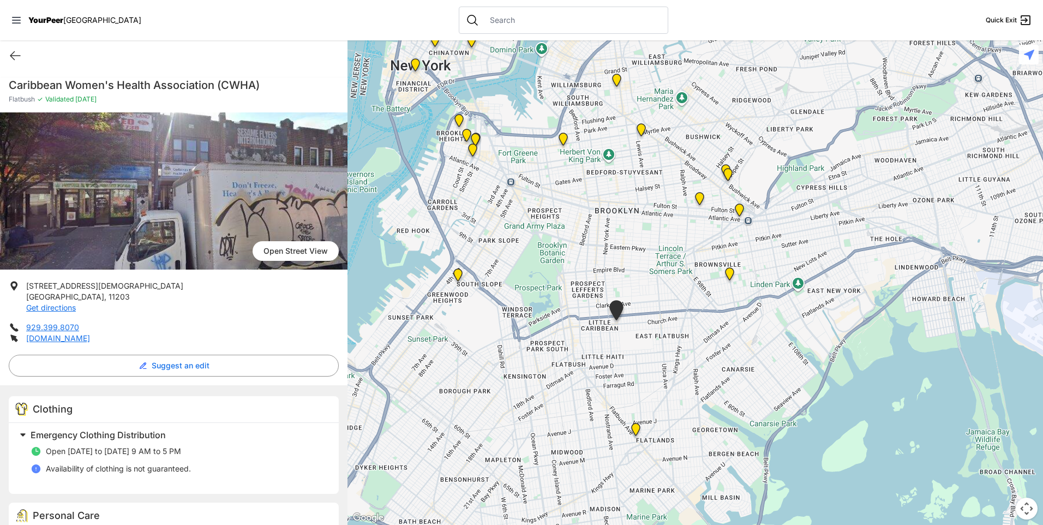
drag, startPoint x: 835, startPoint y: 285, endPoint x: 713, endPoint y: 324, distance: 128.3
click at [710, 323] on div at bounding box center [694, 282] width 695 height 484
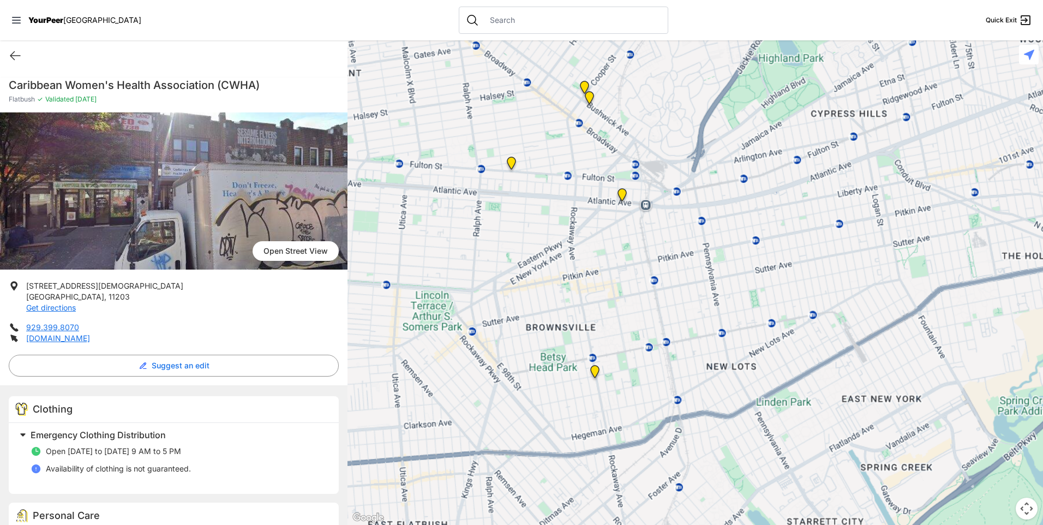
drag, startPoint x: 748, startPoint y: 271, endPoint x: 722, endPoint y: 298, distance: 37.0
click at [695, 324] on div at bounding box center [694, 282] width 695 height 484
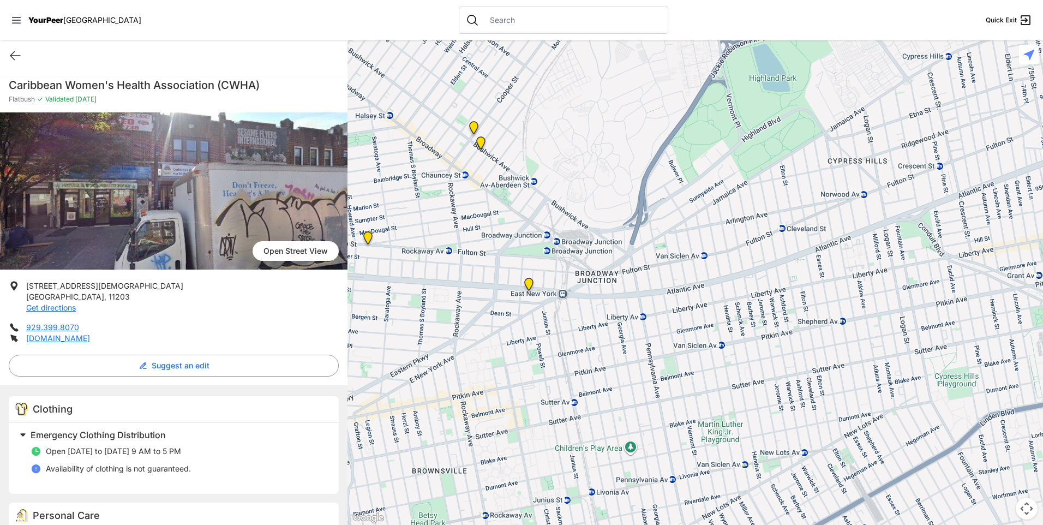
drag, startPoint x: 511, startPoint y: 320, endPoint x: 521, endPoint y: 311, distance: 12.7
click at [507, 349] on div at bounding box center [694, 282] width 695 height 484
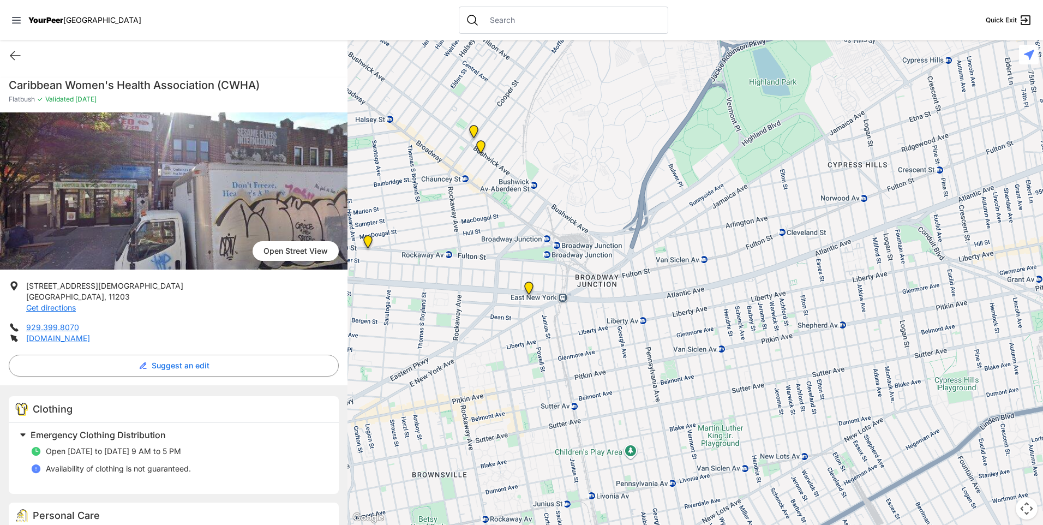
click at [529, 287] on img "The Gathering Place Drop-in Center" at bounding box center [529, 289] width 14 height 17
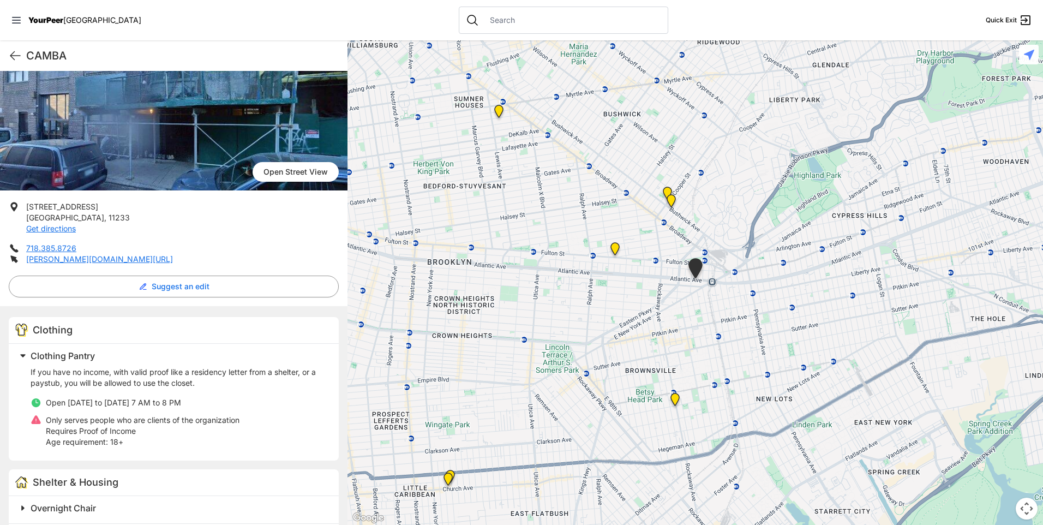
scroll to position [164, 0]
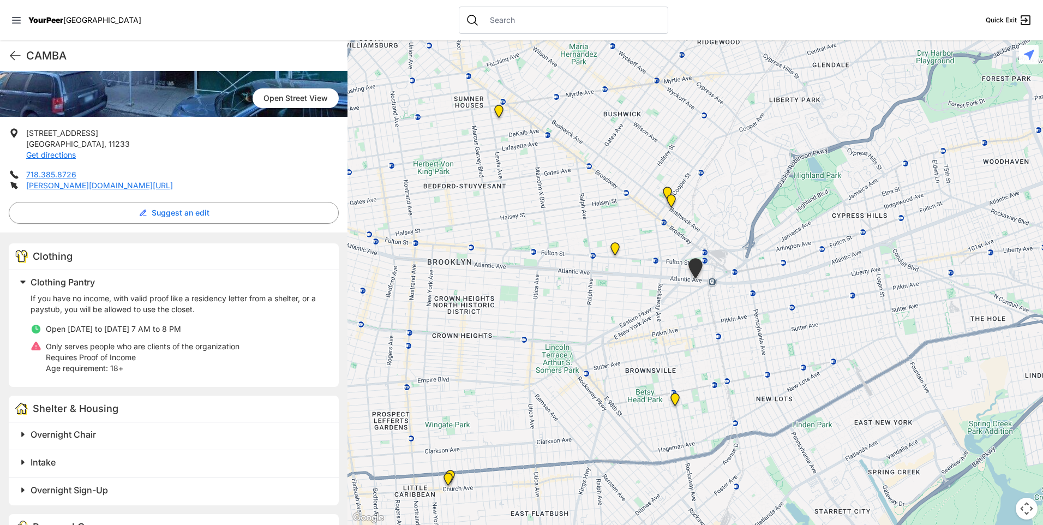
click at [617, 250] on img "SuperPantry" at bounding box center [615, 250] width 14 height 17
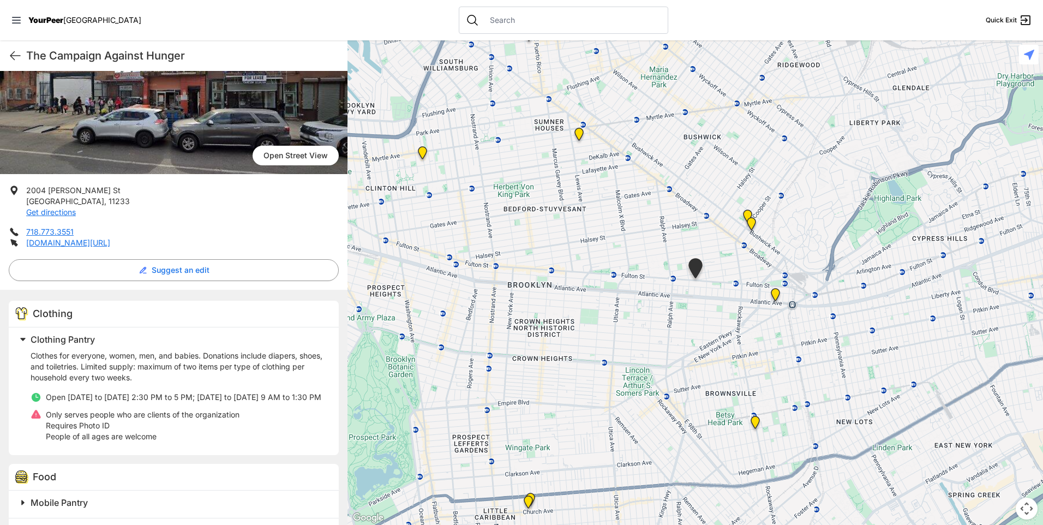
scroll to position [109, 0]
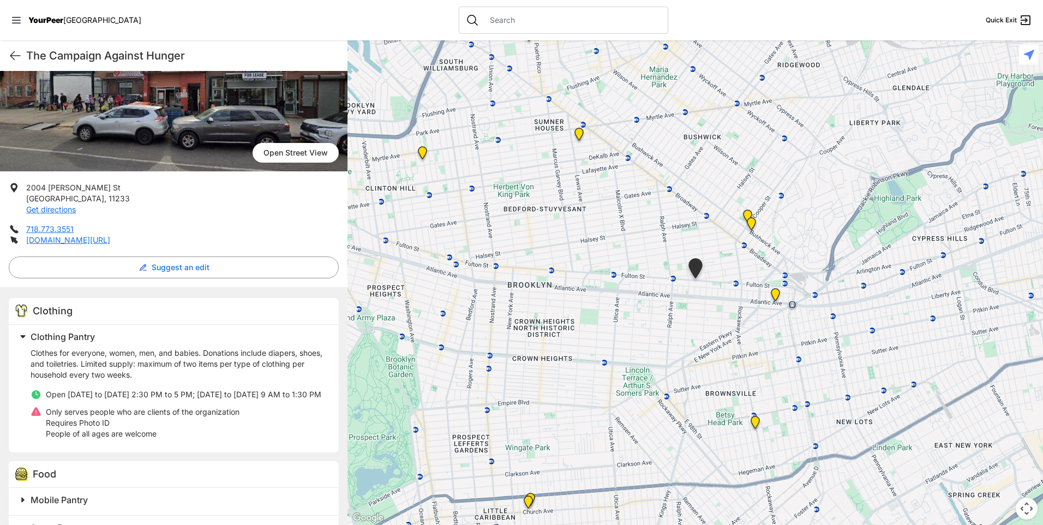
click at [753, 227] on img "Bushwick/North Brooklyn" at bounding box center [751, 225] width 14 height 17
click at [748, 222] on img "Bushwick/North Brooklyn" at bounding box center [751, 225] width 14 height 17
